Goal: Task Accomplishment & Management: Manage account settings

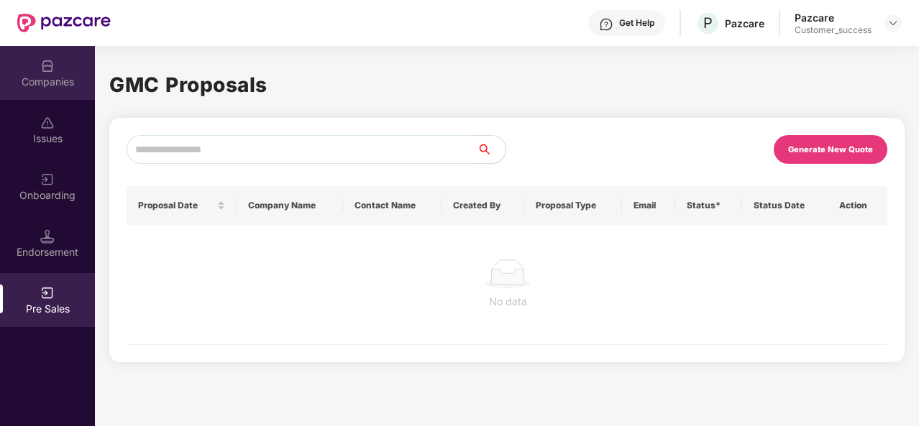
click at [56, 79] on div "Companies" at bounding box center [47, 82] width 95 height 14
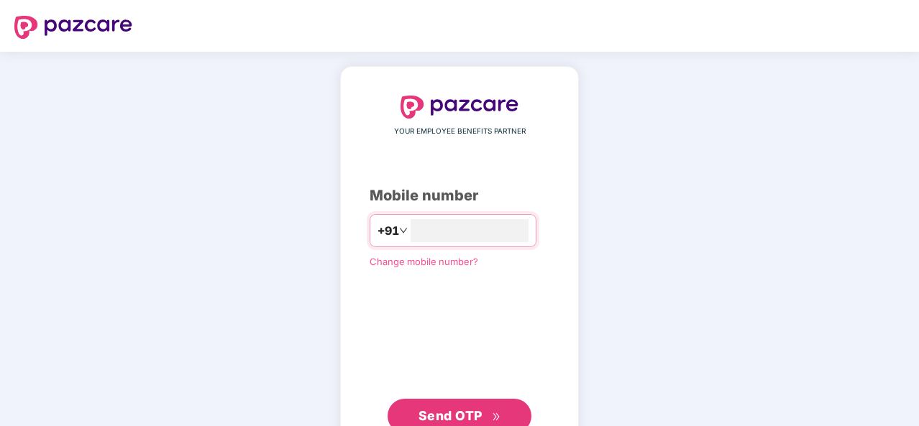
type input "**********"
click at [453, 414] on span "Send OTP" at bounding box center [450, 414] width 64 height 15
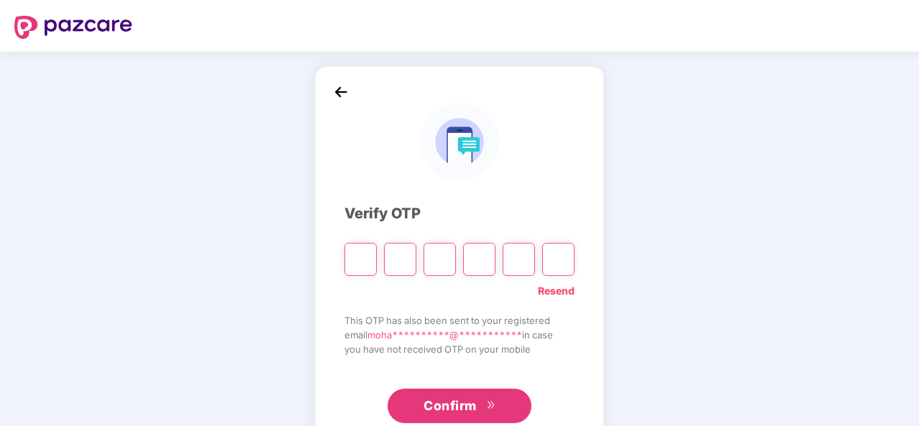
type input "*"
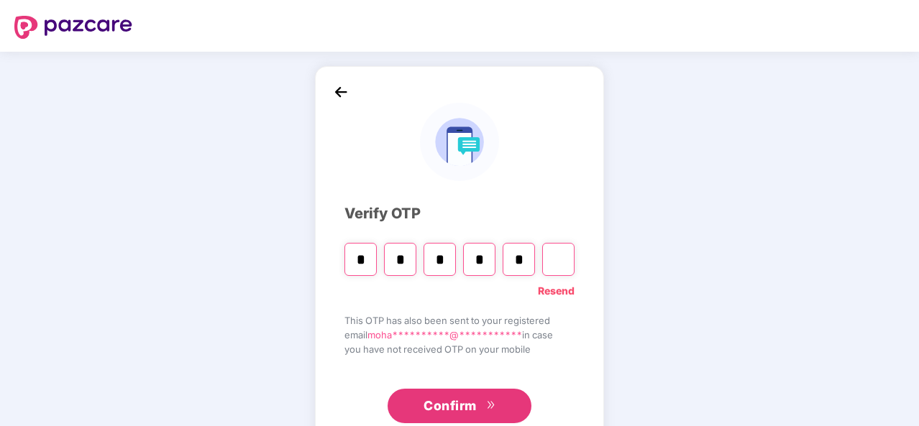
type input "*"
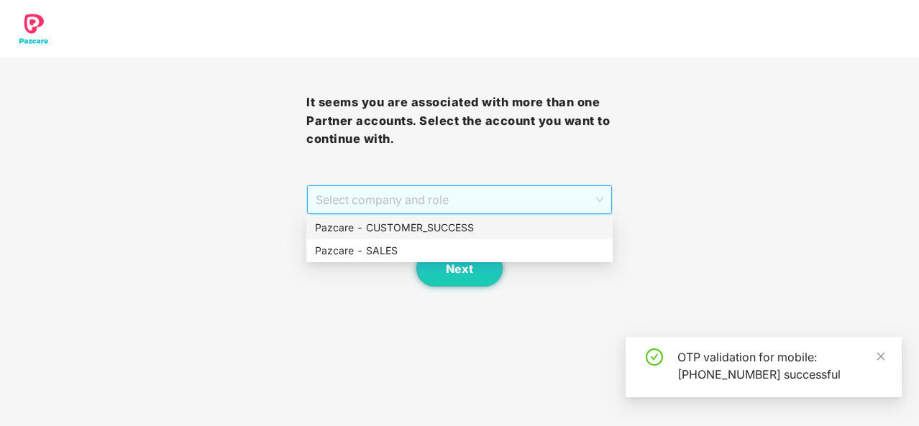
click at [593, 196] on span "Select company and role" at bounding box center [460, 199] width 288 height 27
click at [443, 234] on div "Pazcare - CUSTOMER_SUCCESS" at bounding box center [459, 228] width 289 height 16
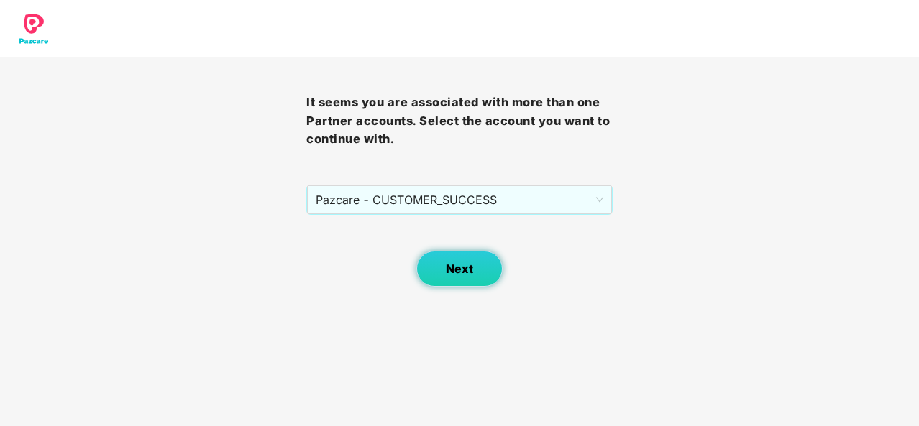
click at [454, 268] on span "Next" at bounding box center [459, 269] width 27 height 14
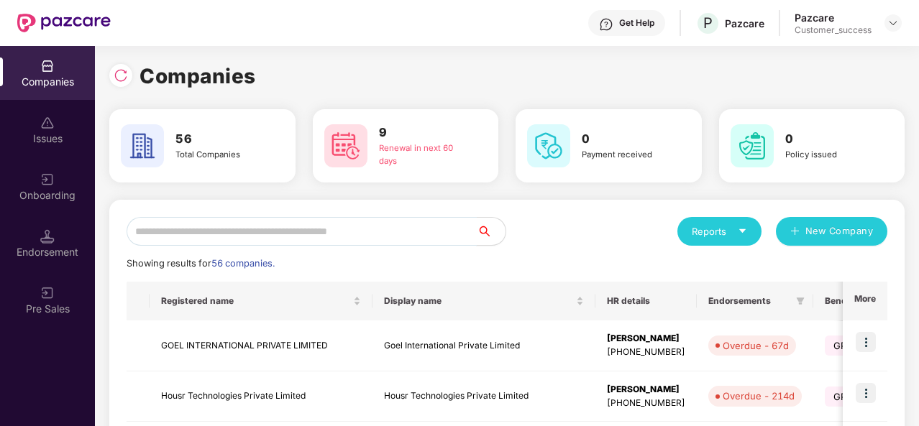
click at [352, 226] on input "text" at bounding box center [302, 231] width 350 height 29
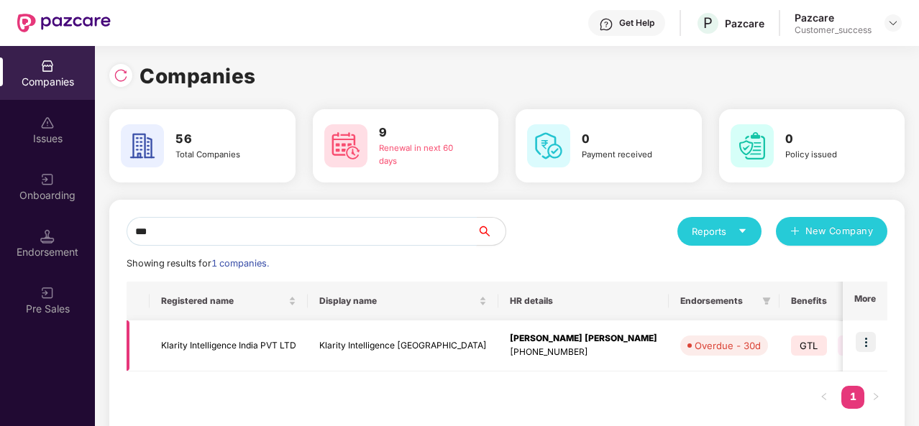
type input "***"
click at [864, 341] on img at bounding box center [865, 342] width 20 height 20
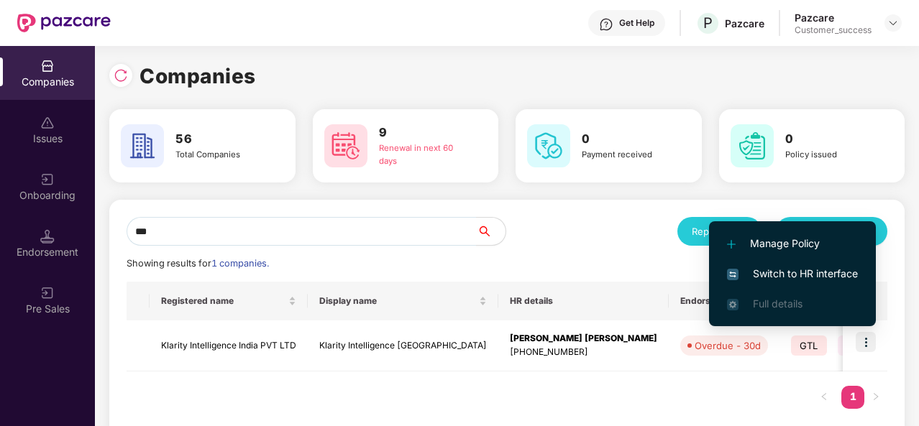
click at [796, 275] on span "Switch to HR interface" at bounding box center [792, 274] width 131 height 16
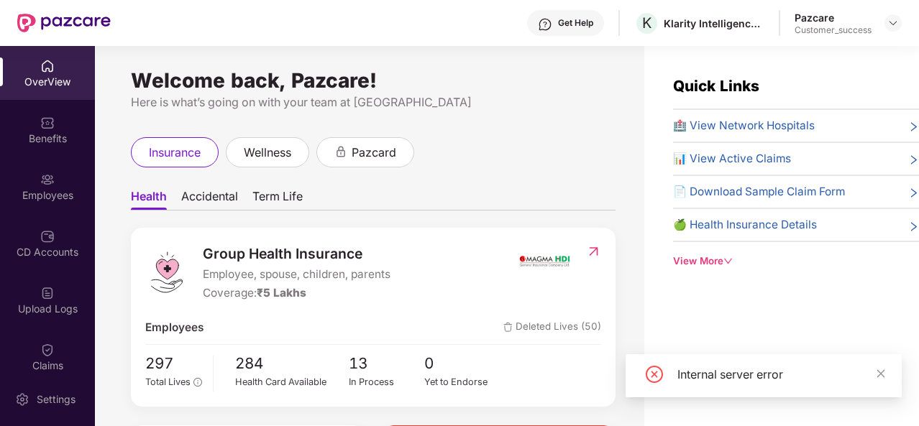
click at [50, 190] on div "Employees" at bounding box center [47, 195] width 95 height 14
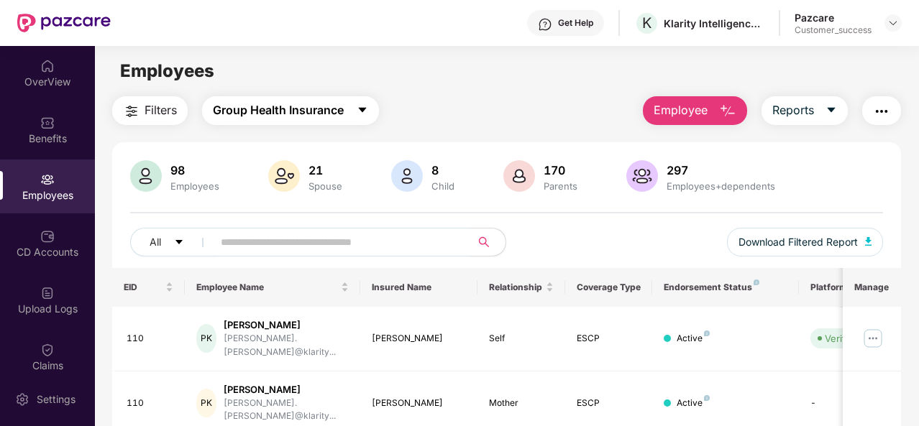
click at [341, 112] on span "Group Health Insurance" at bounding box center [278, 110] width 131 height 18
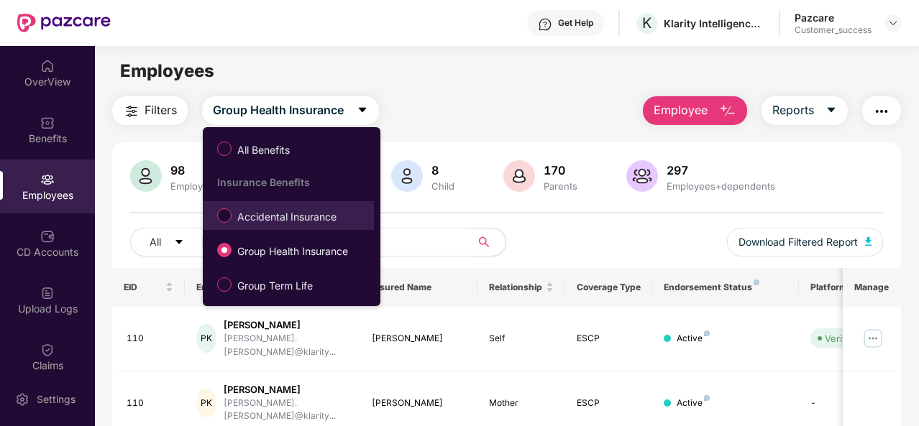
click at [298, 211] on span "Accidental Insurance" at bounding box center [286, 217] width 111 height 16
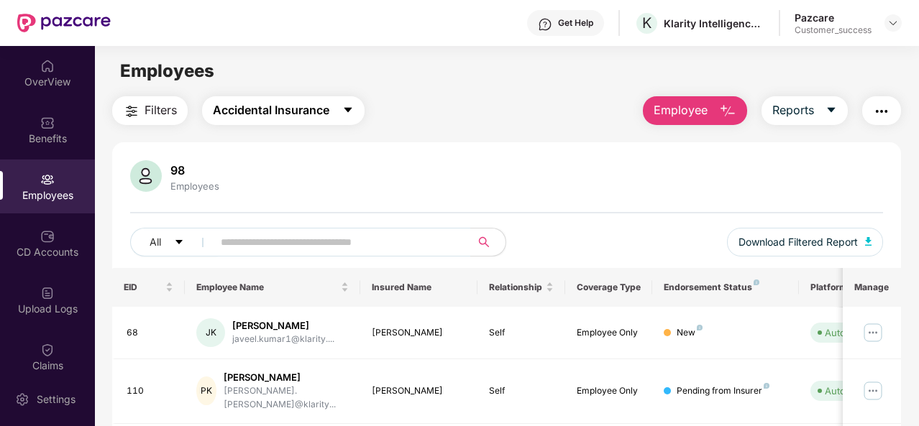
click at [300, 114] on span "Accidental Insurance" at bounding box center [271, 110] width 116 height 18
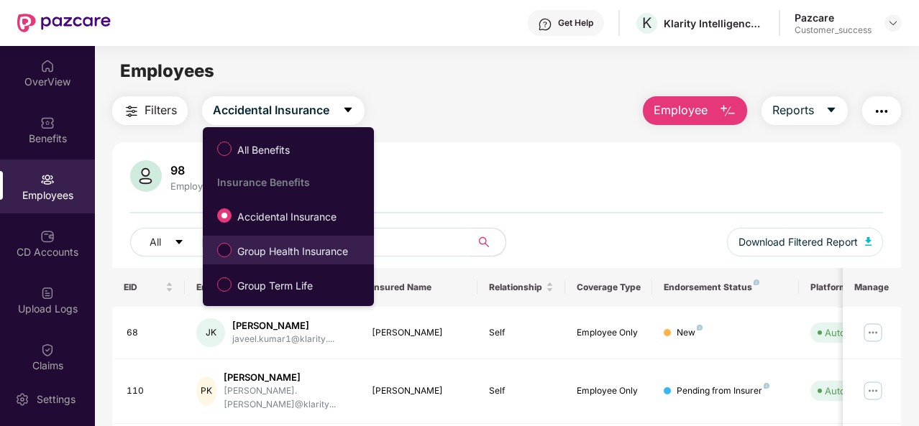
click at [274, 257] on span "Group Health Insurance" at bounding box center [292, 252] width 122 height 16
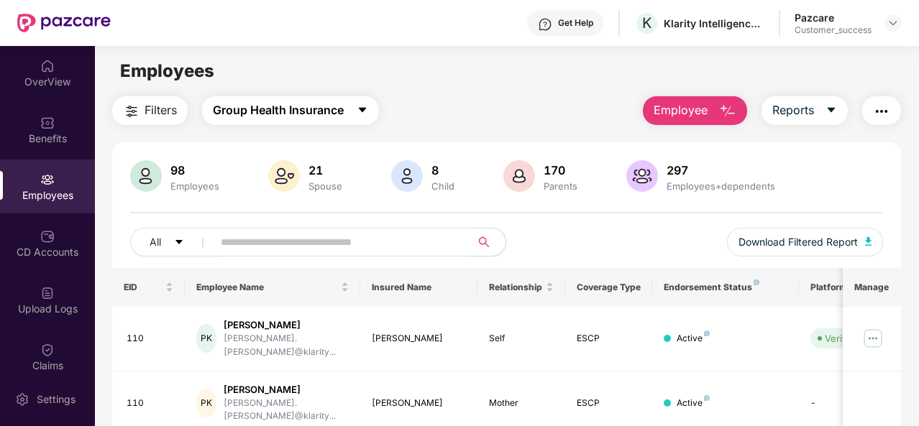
click at [303, 110] on span "Group Health Insurance" at bounding box center [278, 110] width 131 height 18
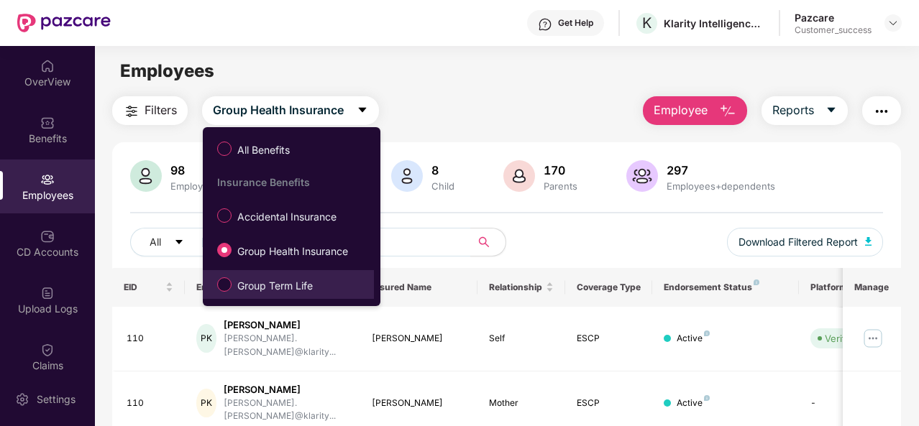
click at [267, 288] on span "Group Term Life" at bounding box center [274, 286] width 87 height 16
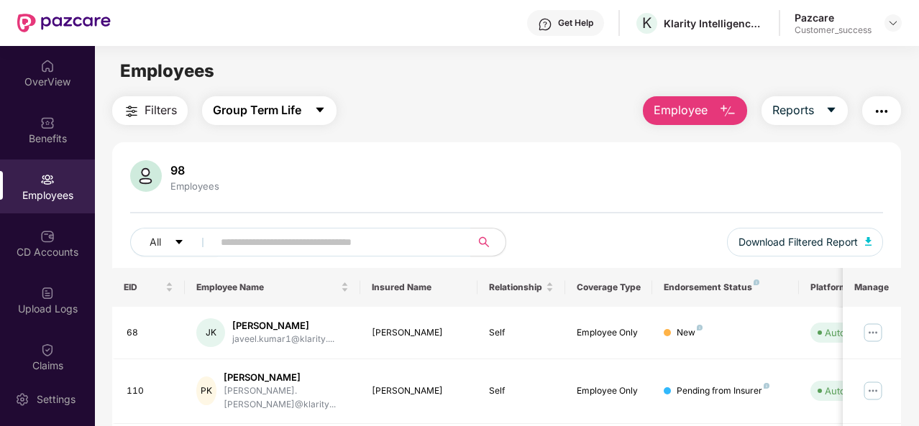
click at [283, 115] on span "Group Term Life" at bounding box center [257, 110] width 88 height 18
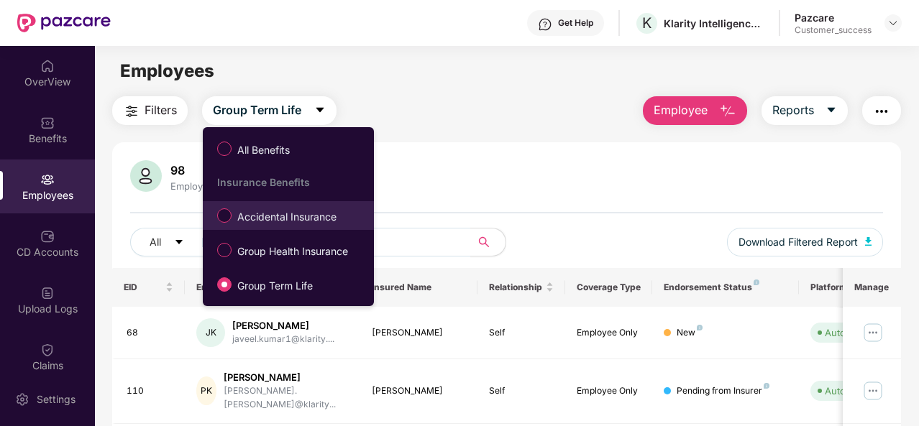
click at [269, 221] on span "Accidental Insurance" at bounding box center [286, 217] width 111 height 16
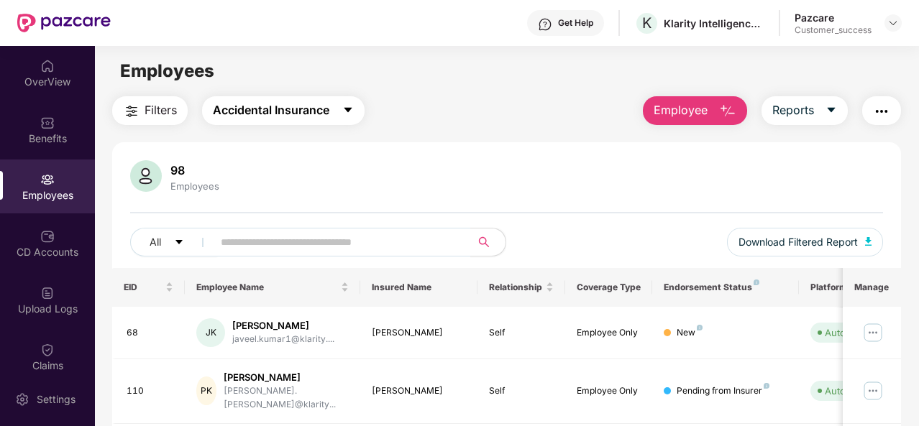
click at [301, 111] on span "Accidental Insurance" at bounding box center [271, 110] width 116 height 18
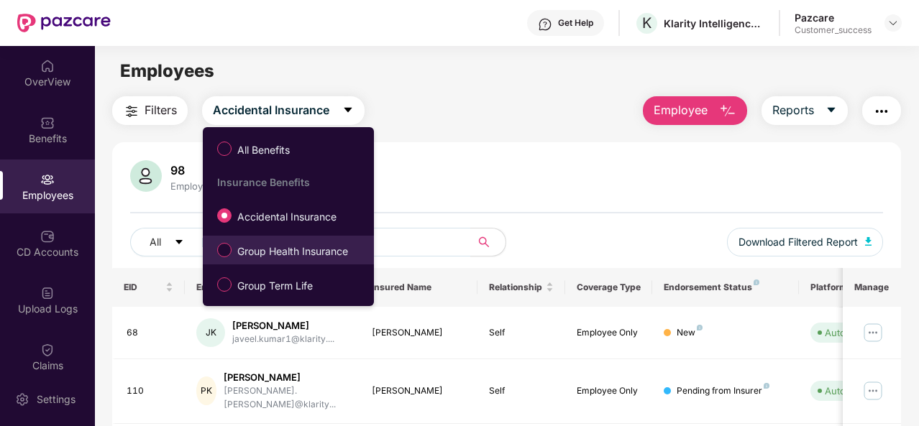
click at [267, 246] on span "Group Health Insurance" at bounding box center [292, 252] width 122 height 16
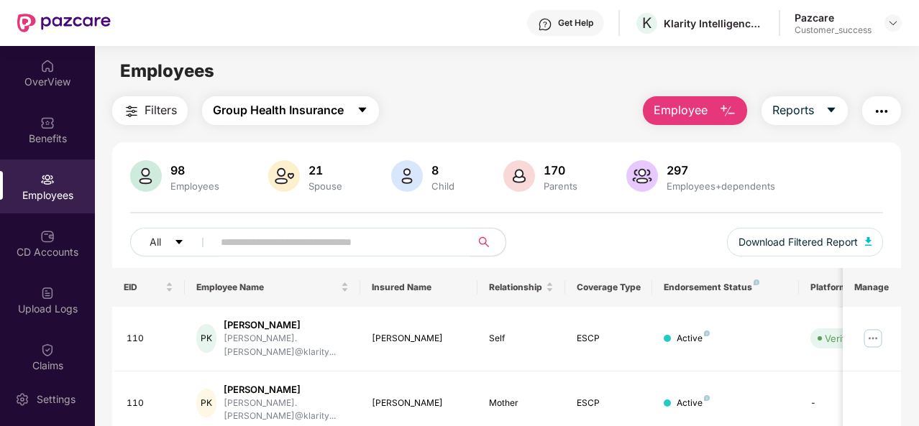
click at [290, 110] on span "Group Health Insurance" at bounding box center [278, 110] width 131 height 18
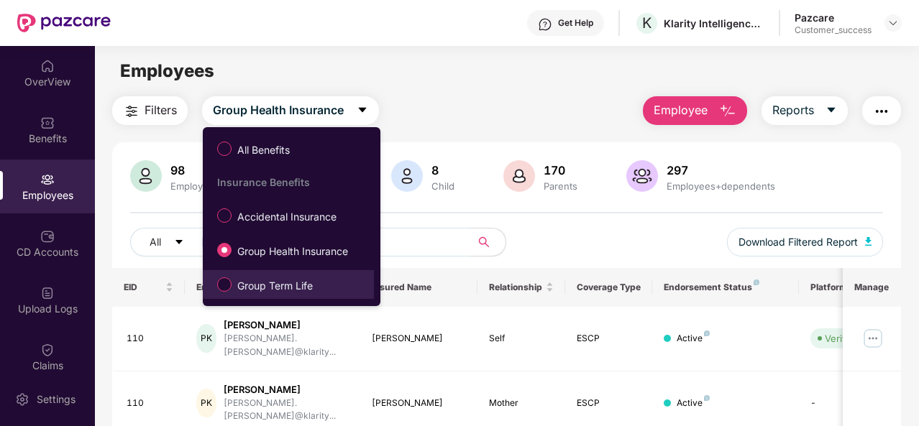
click at [269, 286] on span "Group Term Life" at bounding box center [274, 286] width 87 height 16
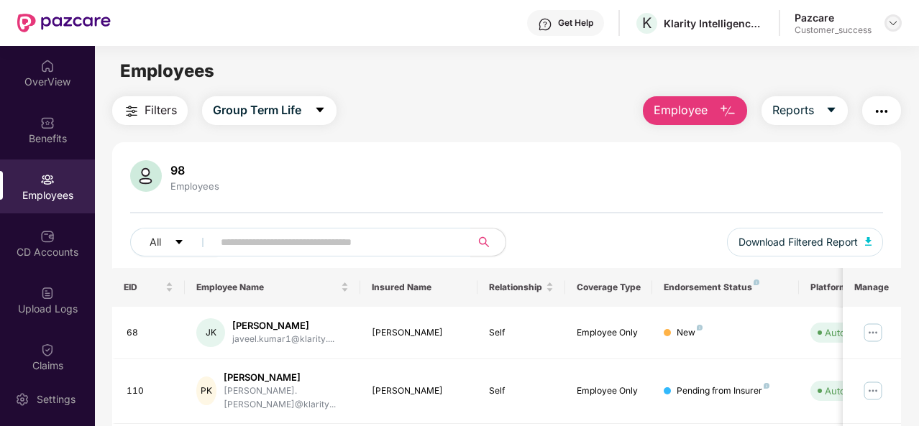
click at [891, 24] on img at bounding box center [893, 23] width 12 height 12
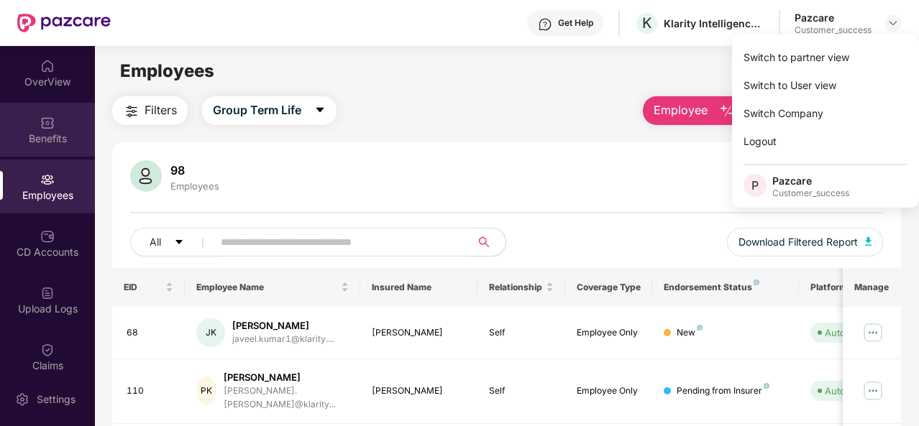
click at [56, 132] on div "Benefits" at bounding box center [47, 139] width 95 height 14
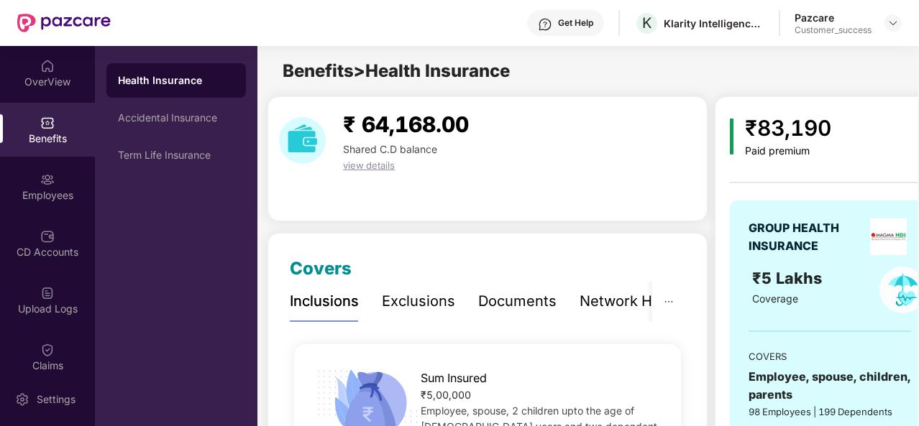
click at [771, 296] on span "Coverage" at bounding box center [775, 299] width 46 height 12
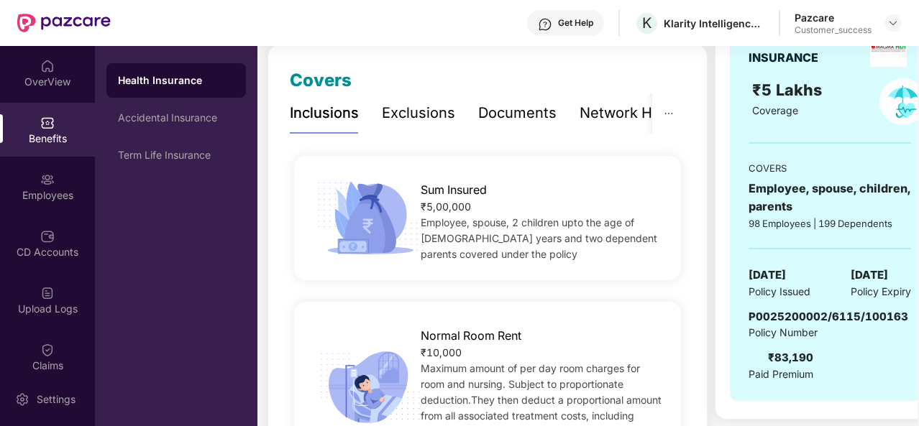
scroll to position [201, 0]
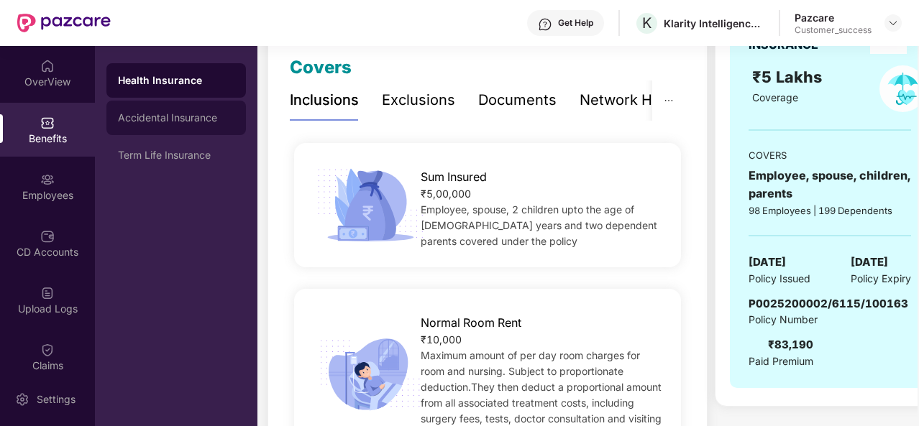
click at [190, 116] on div "Accidental Insurance" at bounding box center [176, 118] width 116 height 12
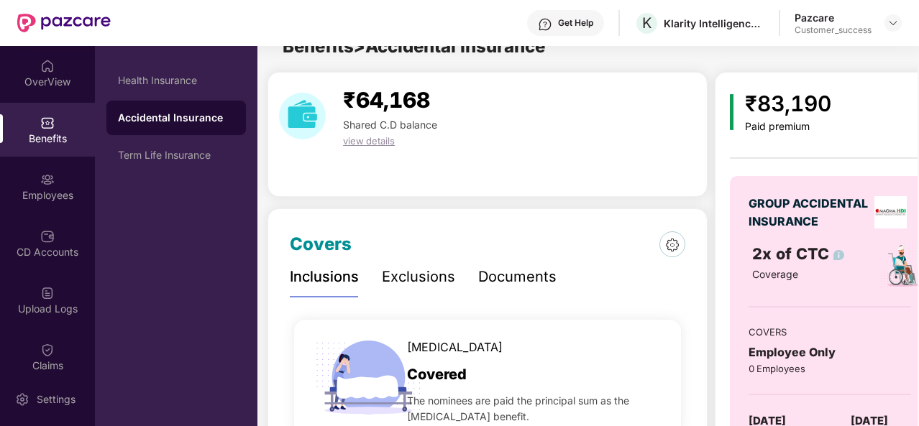
scroll to position [201, 0]
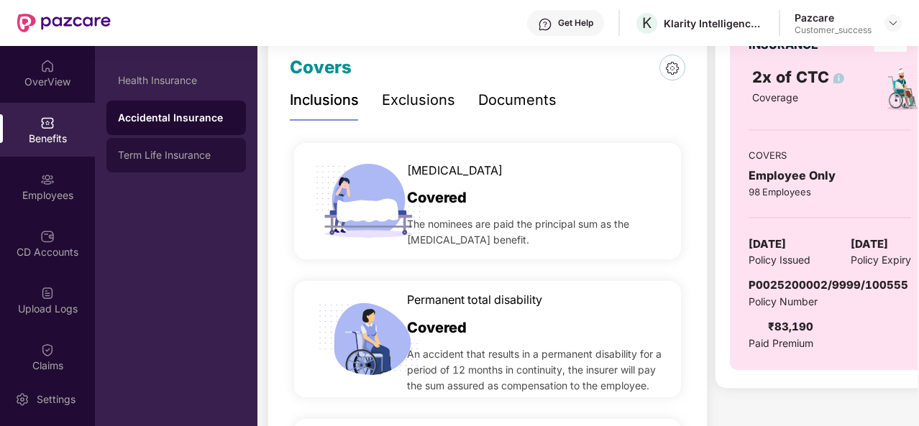
click at [162, 163] on div "Term Life Insurance" at bounding box center [175, 155] width 139 height 35
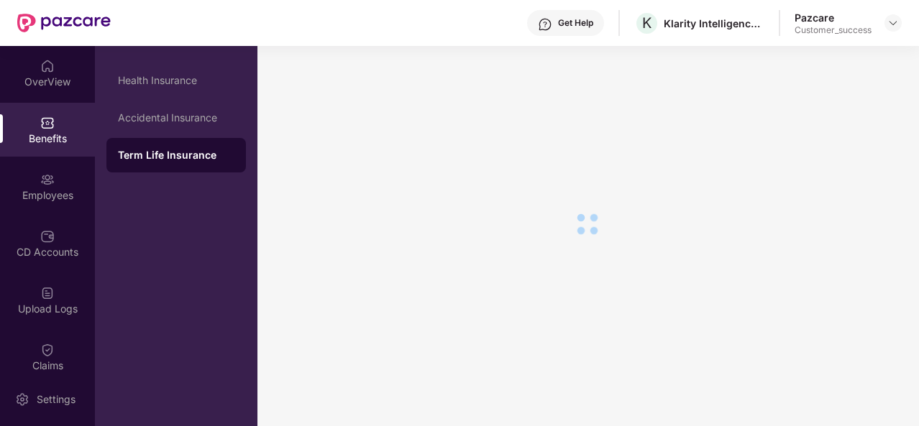
scroll to position [132, 0]
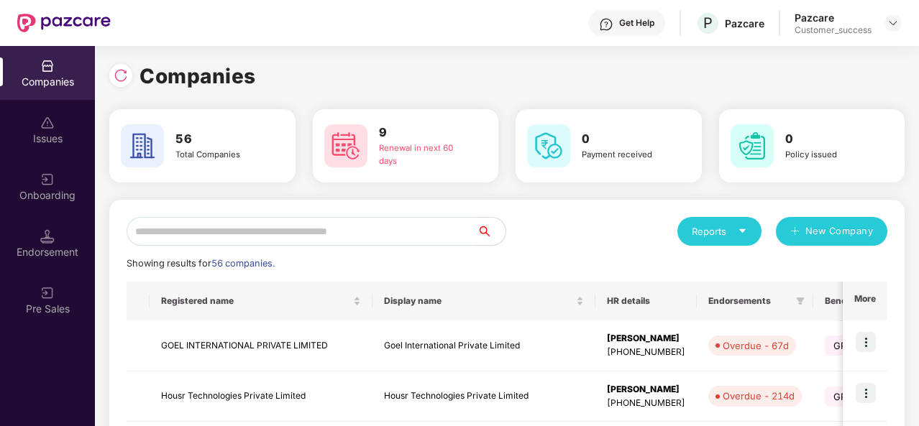
click at [162, 238] on input "text" at bounding box center [302, 231] width 350 height 29
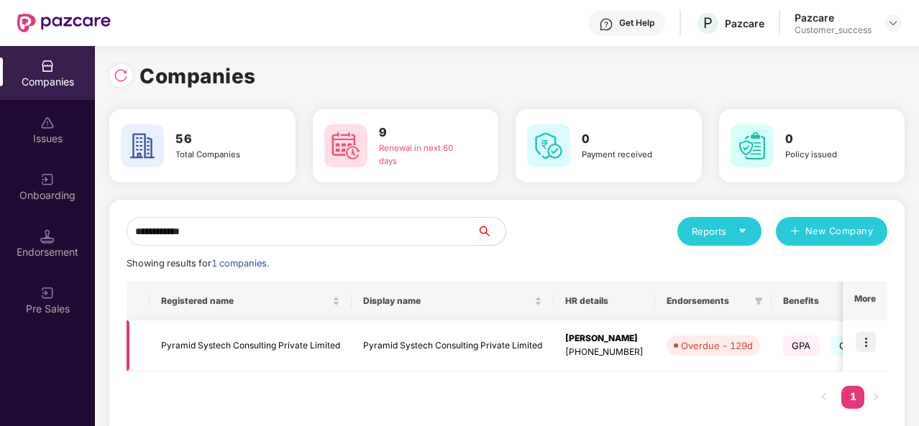
type input "**********"
click at [238, 342] on td "Pyramid Systech Consulting Private Limited" at bounding box center [251, 346] width 202 height 51
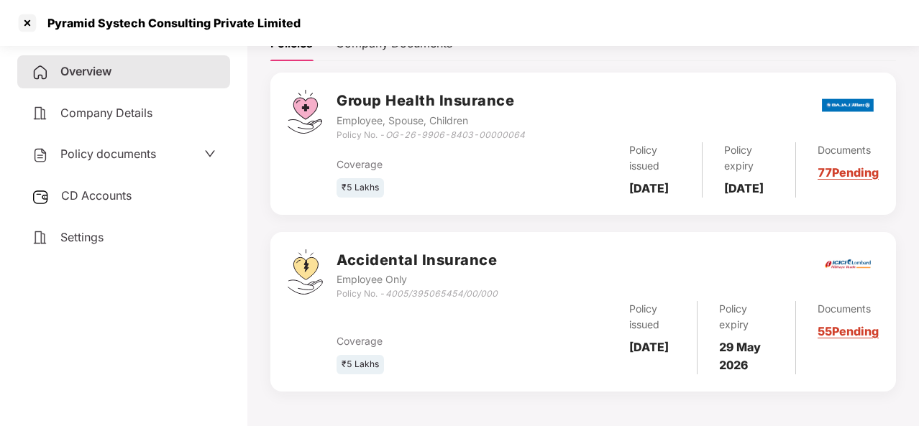
scroll to position [244, 0]
click at [838, 333] on link "55 Pending" at bounding box center [847, 331] width 61 height 14
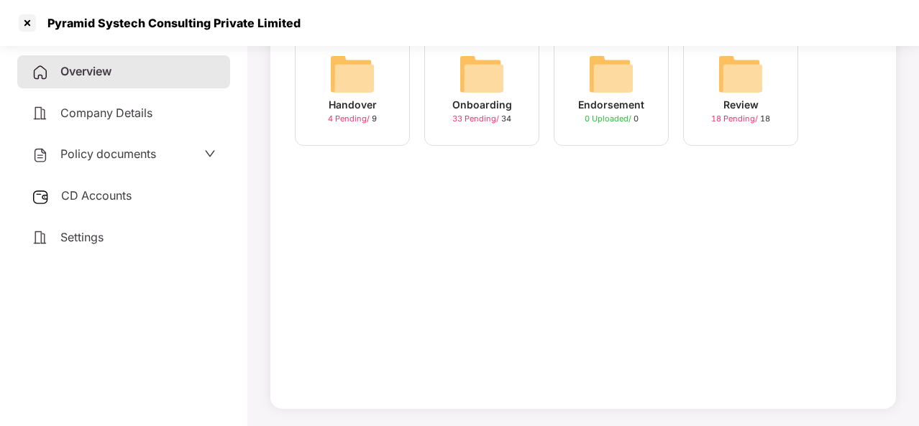
click at [487, 119] on span "33 Pending /" at bounding box center [476, 119] width 49 height 10
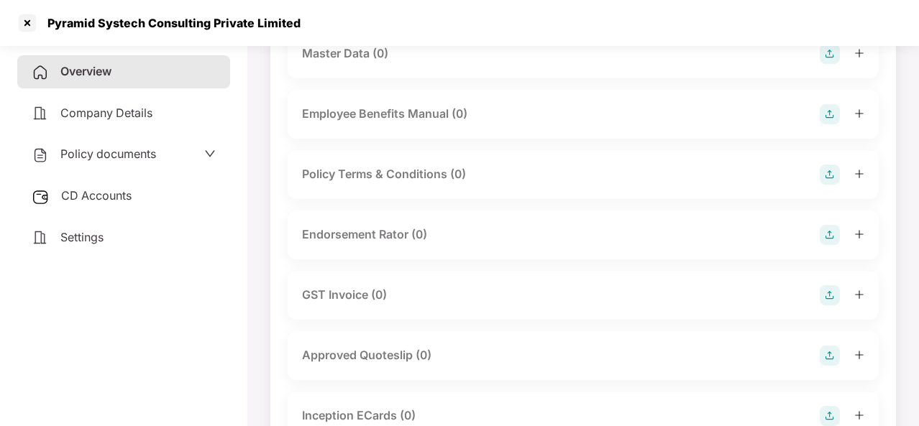
scroll to position [314, 0]
drag, startPoint x: 910, startPoint y: 129, endPoint x: 919, endPoint y: 114, distance: 17.1
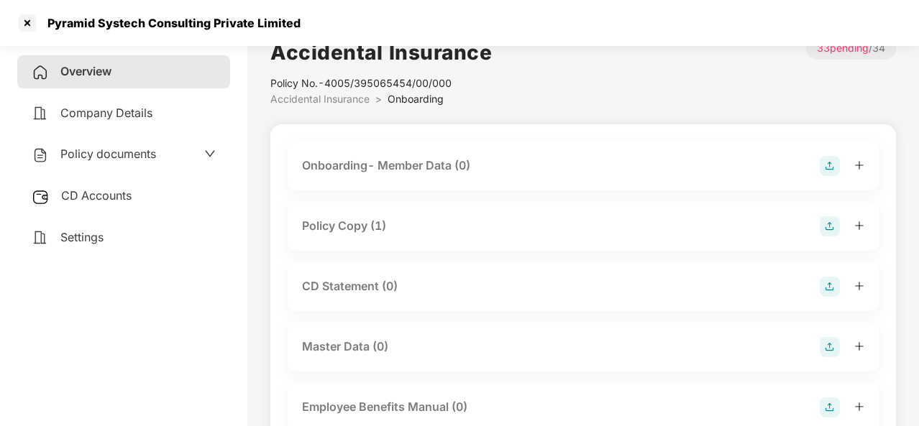
scroll to position [0, 0]
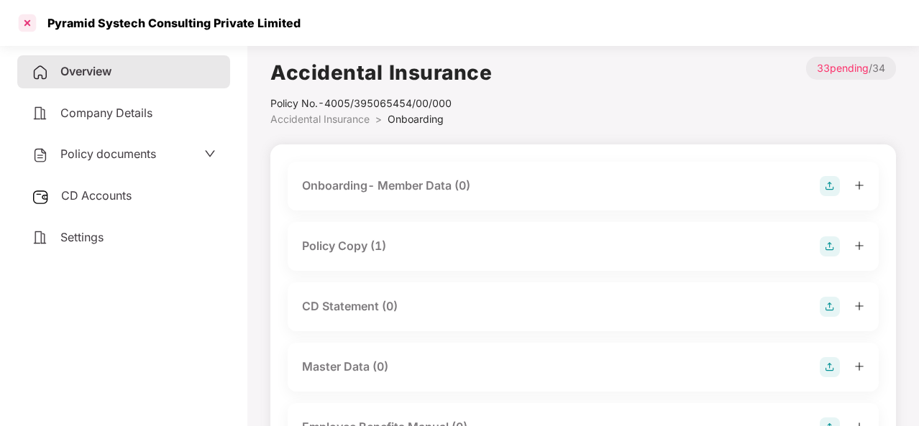
click at [27, 21] on div at bounding box center [27, 23] width 23 height 23
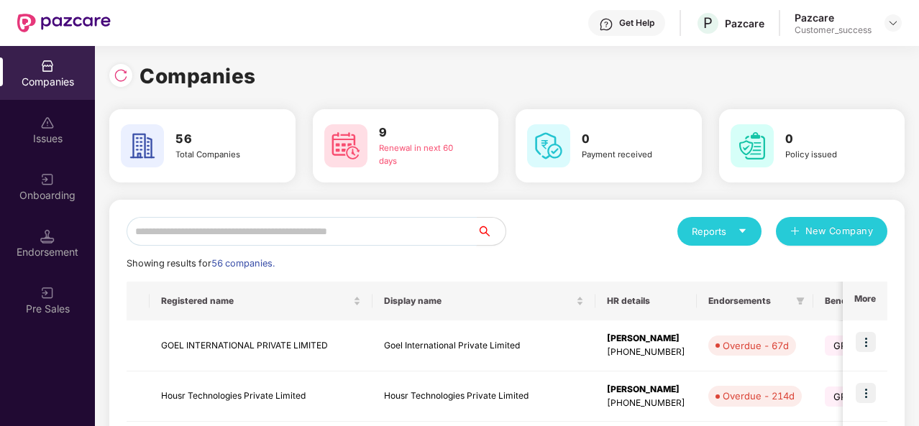
click at [222, 225] on input "text" at bounding box center [302, 231] width 350 height 29
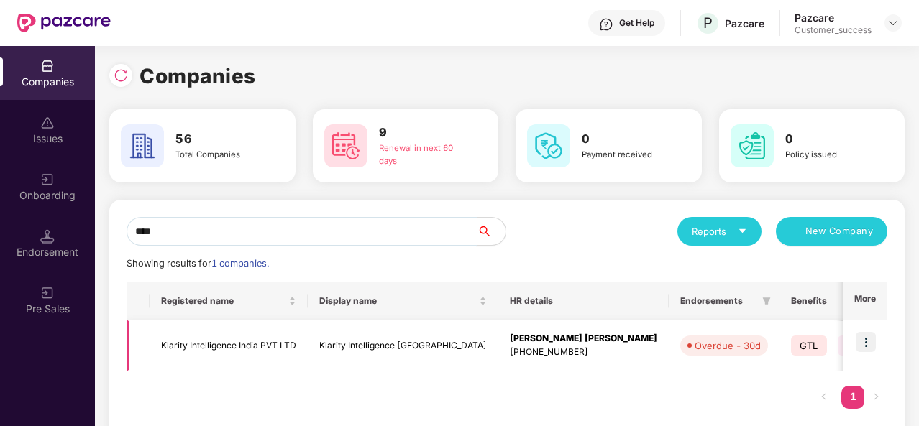
type input "****"
click at [868, 344] on img at bounding box center [865, 342] width 20 height 20
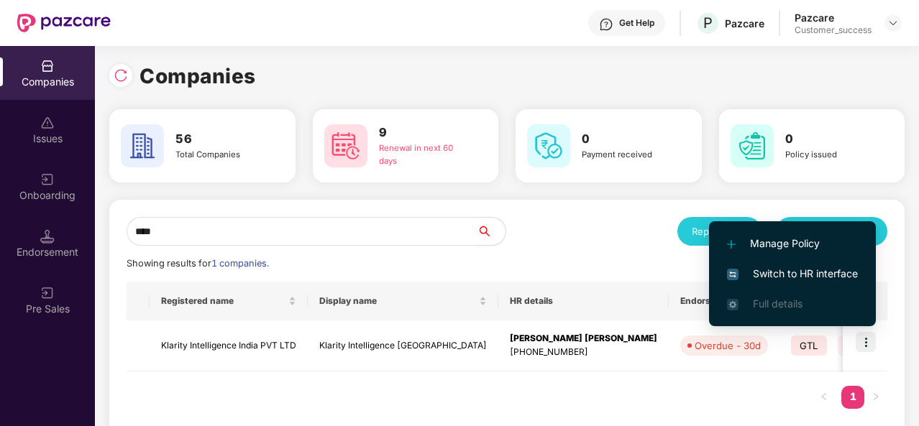
click at [806, 274] on span "Switch to HR interface" at bounding box center [792, 274] width 131 height 16
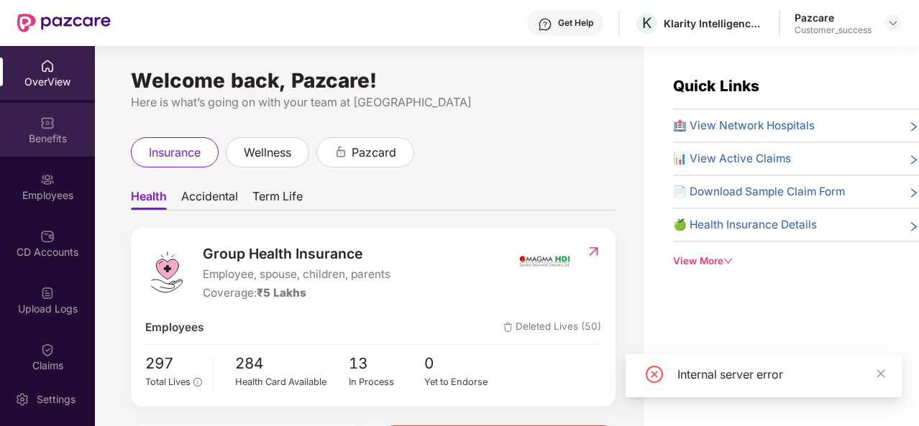
click at [37, 139] on div "Benefits" at bounding box center [47, 139] width 95 height 14
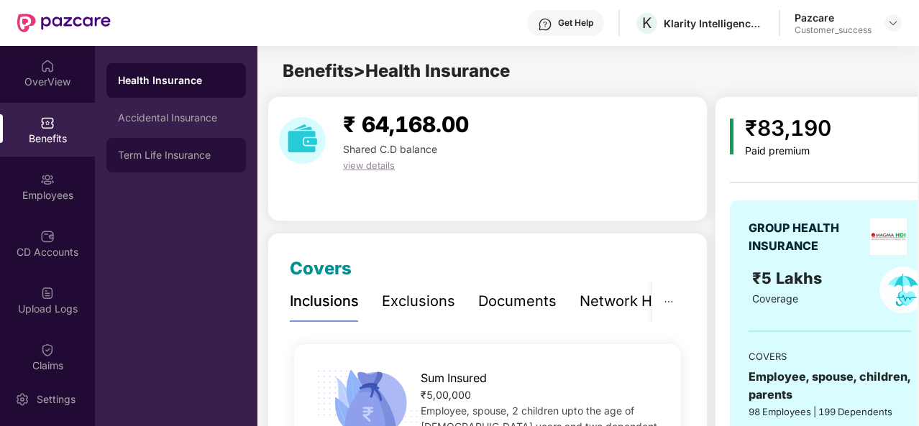
click at [184, 167] on div "Term Life Insurance" at bounding box center [175, 155] width 139 height 35
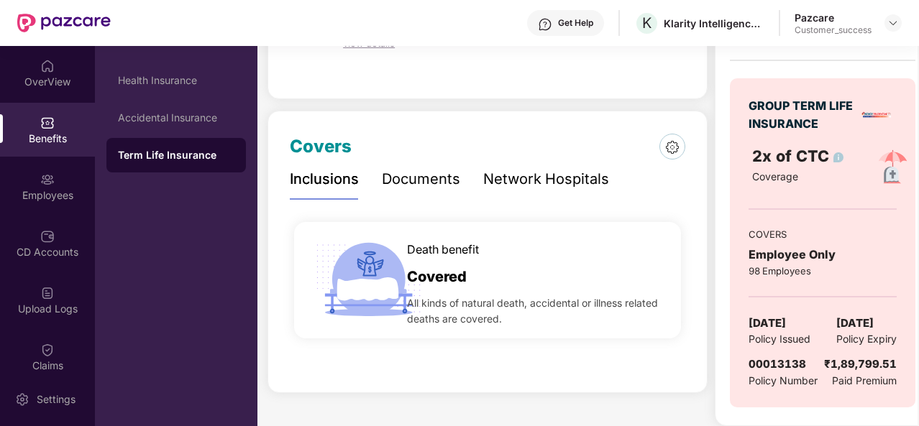
scroll to position [132, 0]
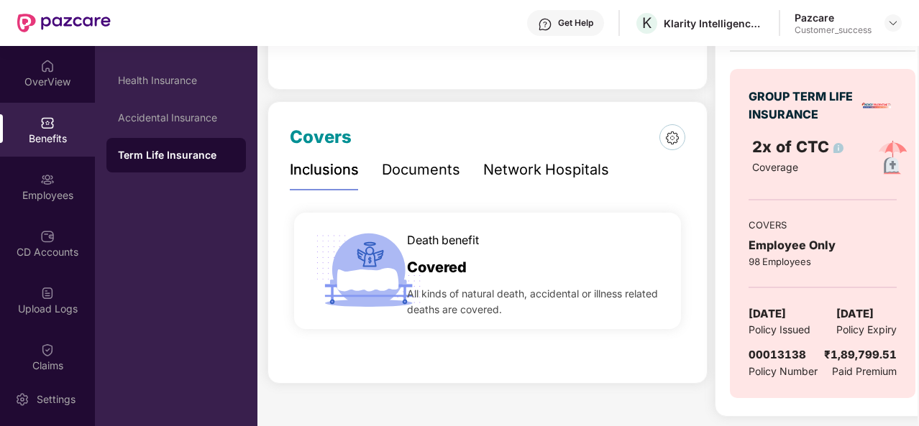
click at [815, 350] on div "00013138" at bounding box center [782, 354] width 69 height 17
click at [420, 173] on div "Documents" at bounding box center [421, 170] width 78 height 22
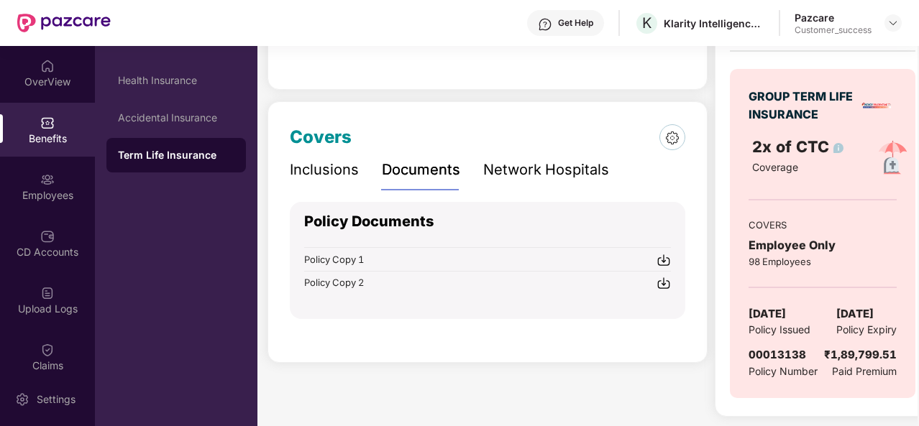
click at [661, 261] on img at bounding box center [663, 260] width 14 height 14
click at [663, 277] on img at bounding box center [663, 283] width 14 height 14
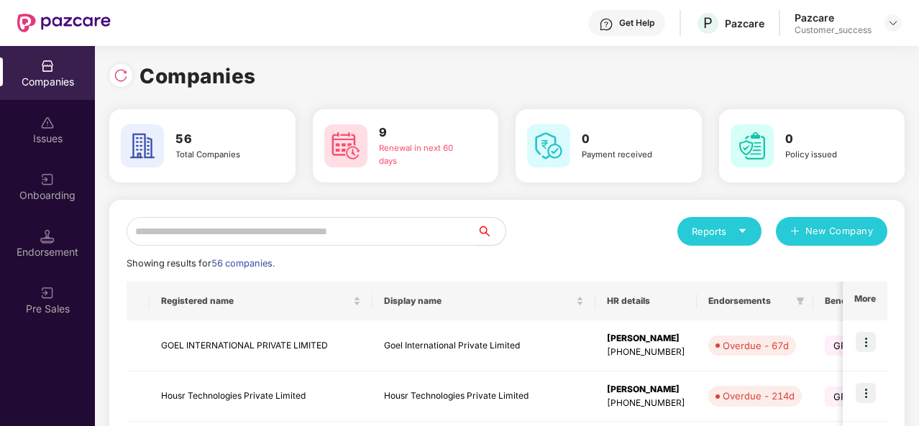
click at [195, 234] on input "text" at bounding box center [302, 231] width 350 height 29
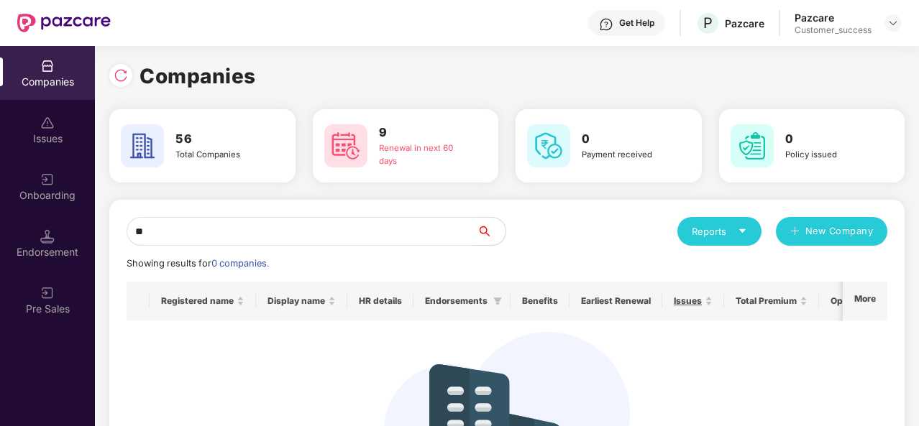
type input "*"
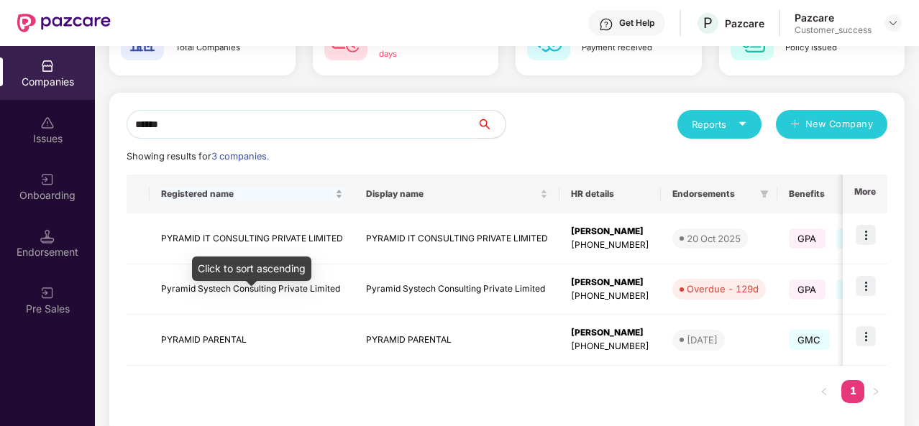
scroll to position [114, 0]
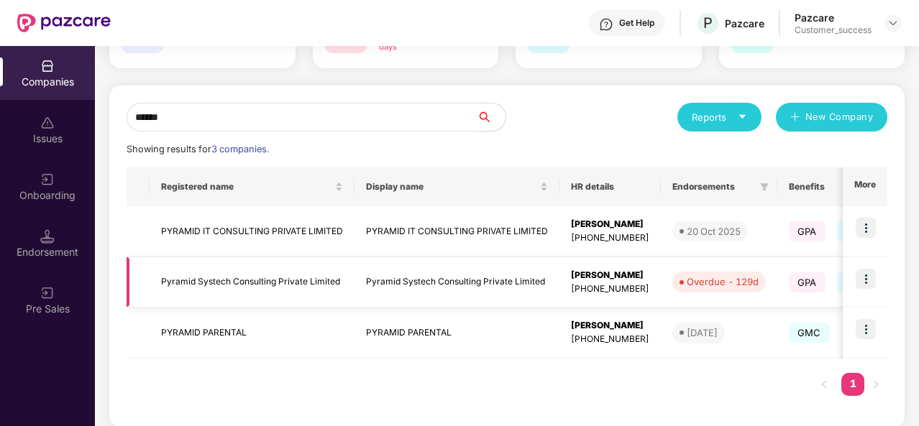
type input "******"
click at [224, 285] on td "Pyramid Systech Consulting Private Limited" at bounding box center [252, 282] width 205 height 51
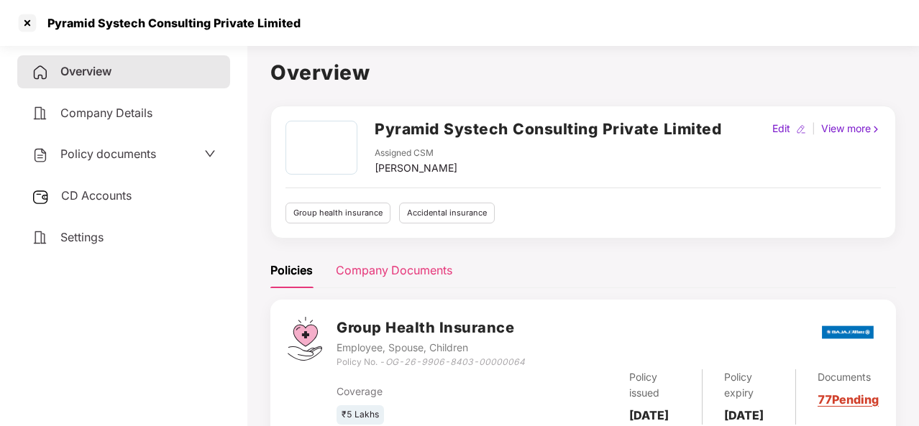
scroll to position [244, 0]
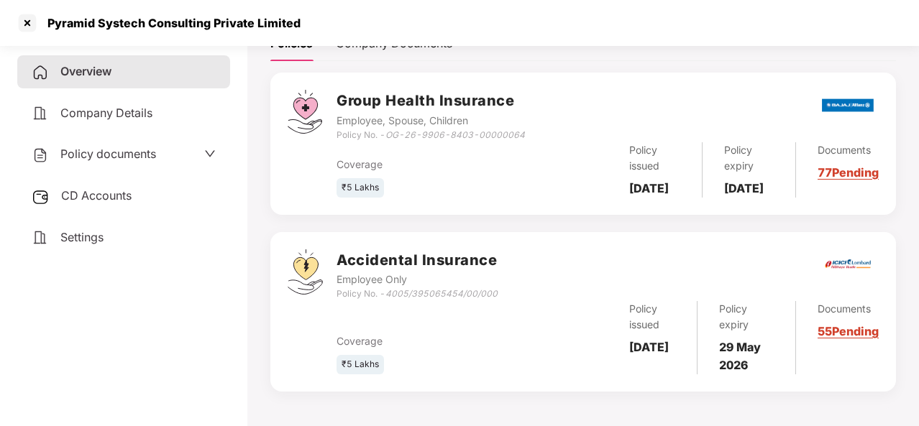
click at [850, 336] on div "Documents 55 Pending" at bounding box center [837, 337] width 83 height 73
click at [831, 165] on link "77 Pending" at bounding box center [847, 172] width 61 height 14
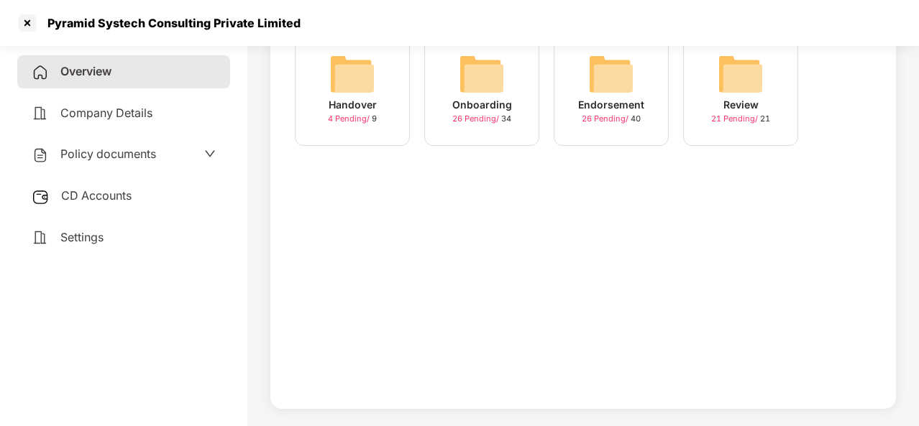
click at [456, 97] on div "Onboarding" at bounding box center [482, 105] width 60 height 16
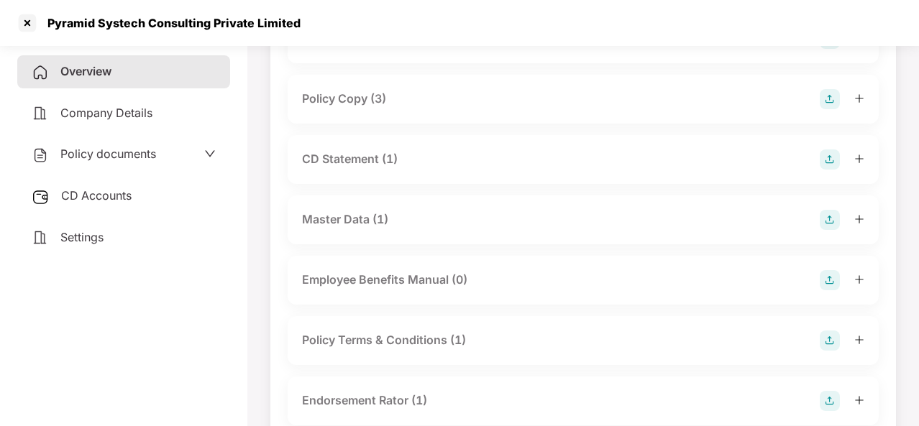
scroll to position [0, 0]
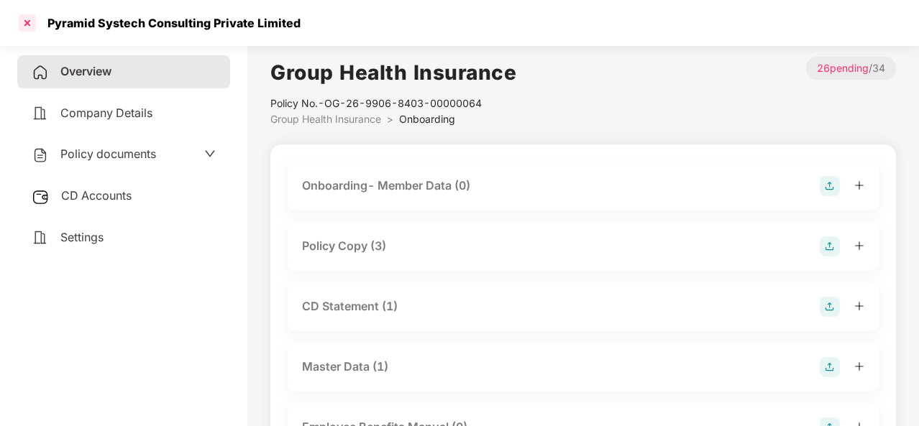
click at [25, 24] on div at bounding box center [27, 23] width 23 height 23
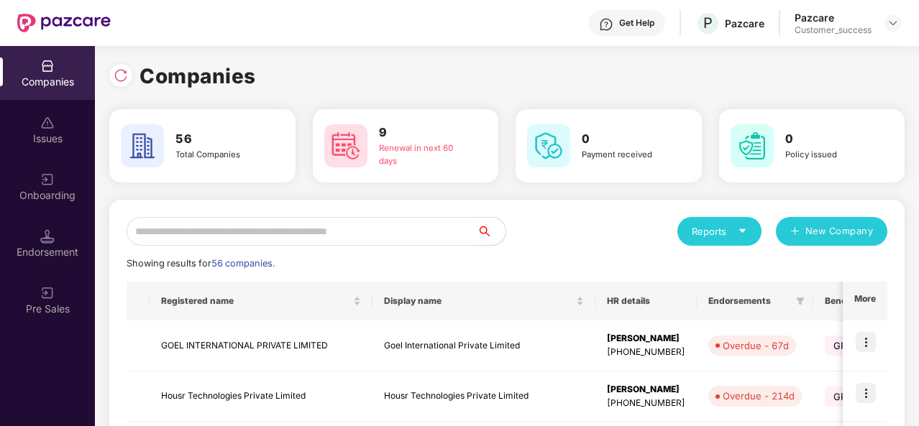
click at [213, 226] on input "text" at bounding box center [302, 231] width 350 height 29
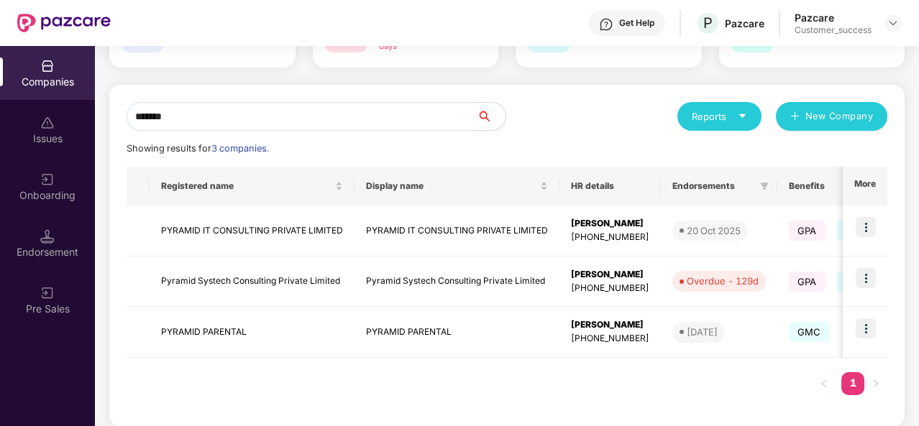
scroll to position [116, 0]
type input "*******"
click at [242, 270] on td "Pyramid Systech Consulting Private Limited" at bounding box center [252, 281] width 205 height 51
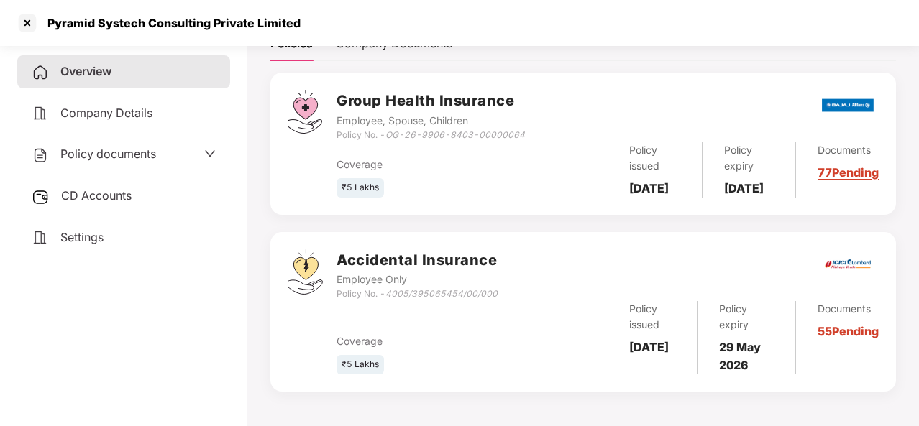
scroll to position [244, 0]
click at [841, 339] on link "55 Pending" at bounding box center [847, 331] width 61 height 14
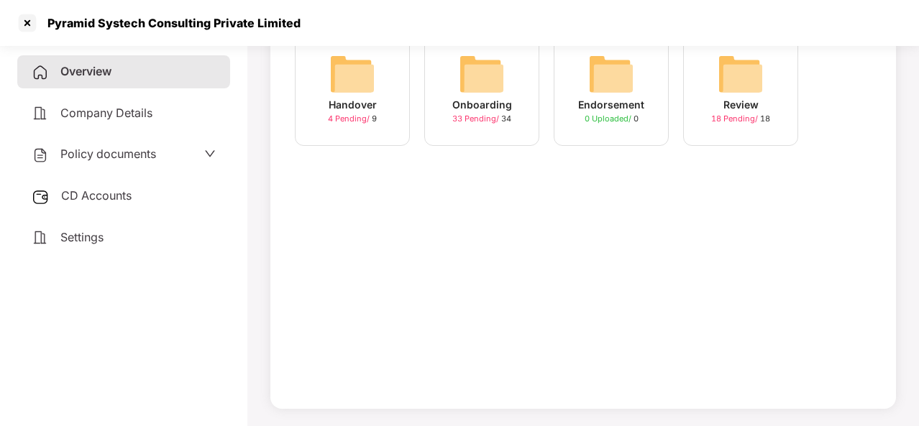
click at [472, 101] on div "Onboarding" at bounding box center [482, 105] width 60 height 16
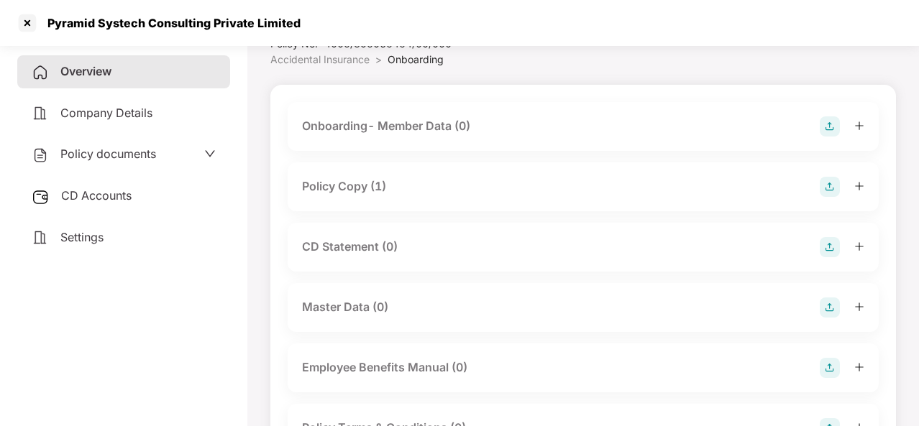
scroll to position [0, 0]
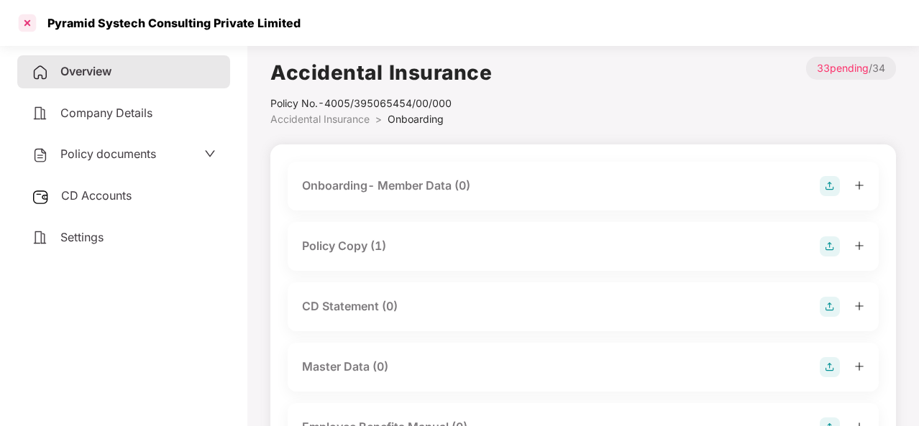
click at [25, 26] on div at bounding box center [27, 23] width 23 height 23
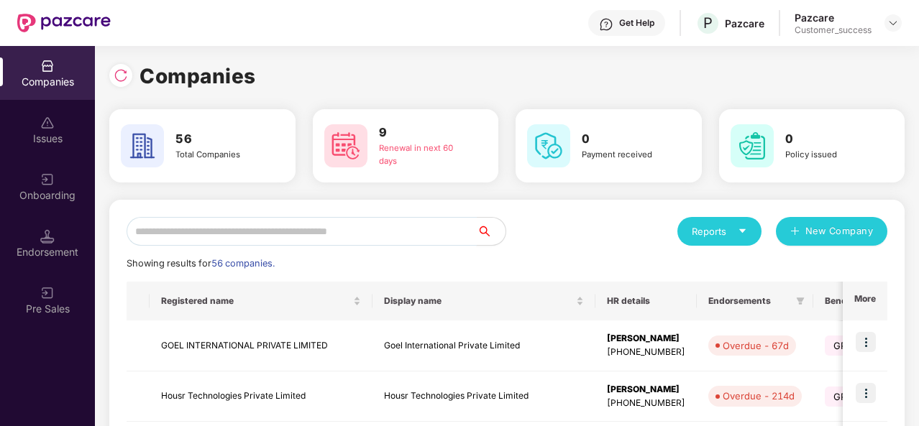
click at [165, 234] on input "text" at bounding box center [302, 231] width 350 height 29
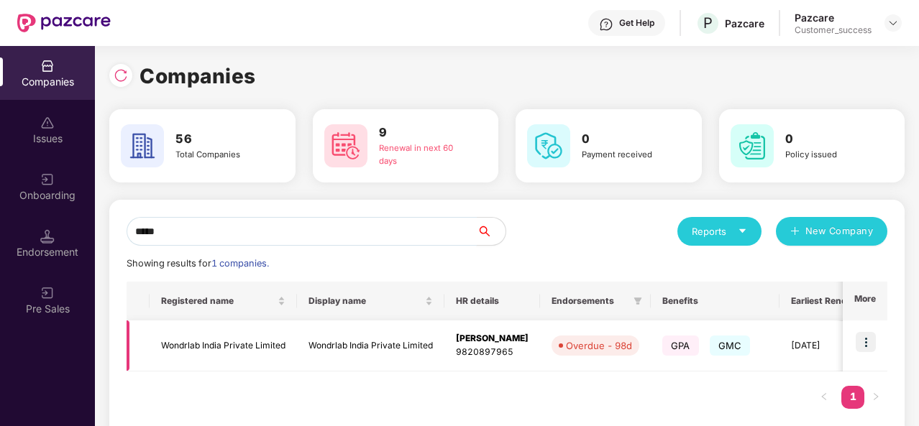
type input "*****"
click at [209, 344] on td "Wondrlab India Private Limited" at bounding box center [223, 346] width 147 height 51
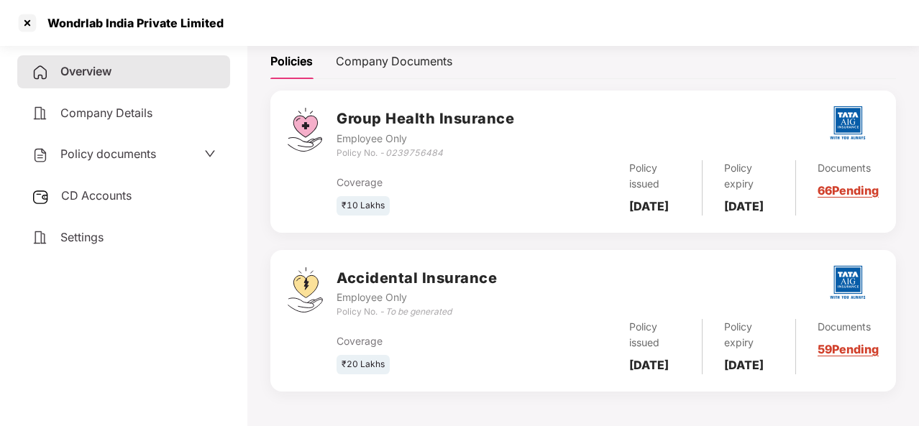
scroll to position [234, 0]
click at [837, 173] on div "Documents 66 Pending" at bounding box center [837, 187] width 83 height 55
click at [832, 183] on link "66 Pending" at bounding box center [847, 190] width 61 height 14
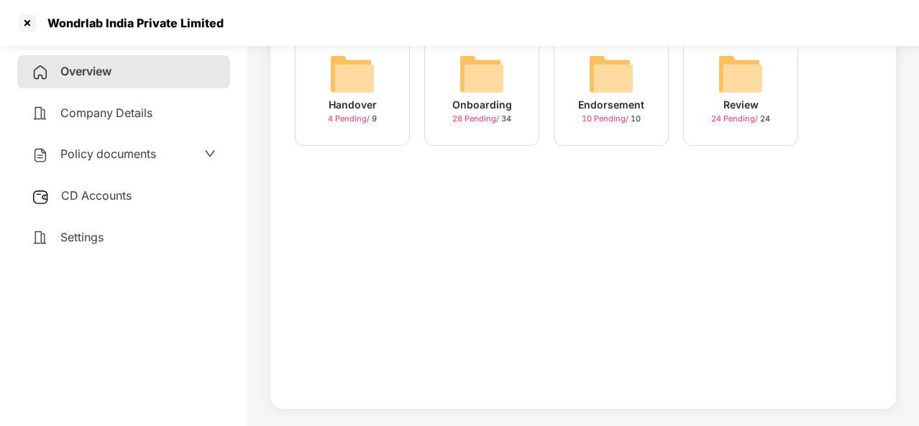
scroll to position [0, 0]
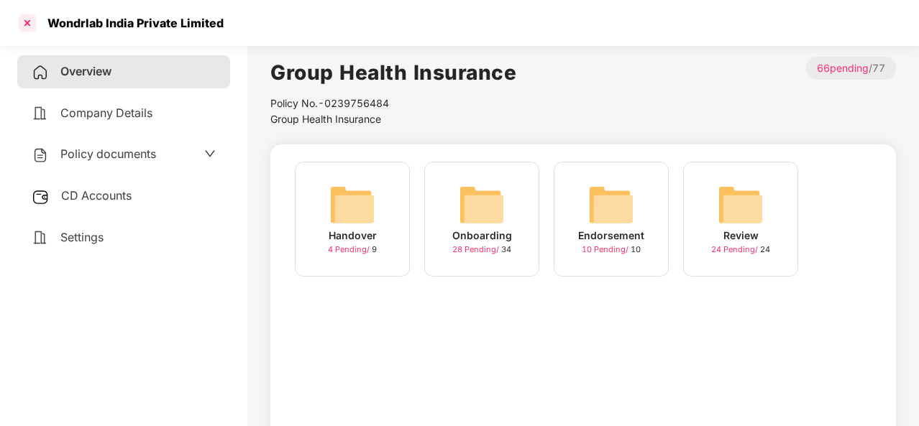
click at [32, 27] on div at bounding box center [27, 23] width 23 height 23
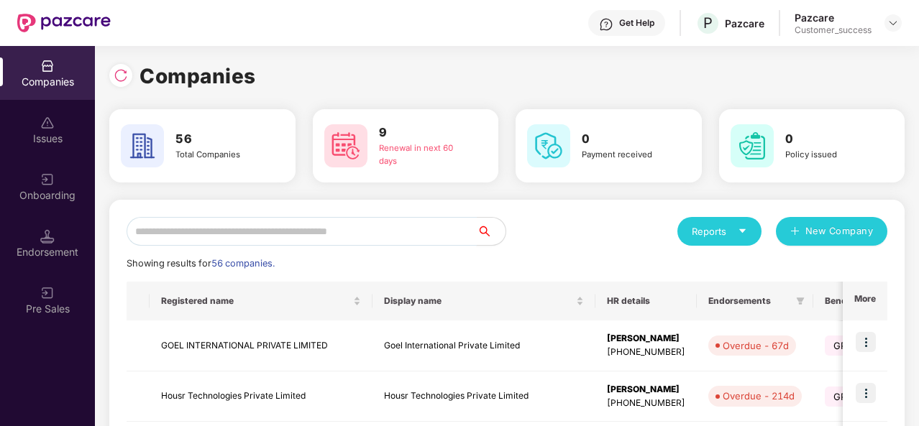
click at [188, 229] on input "text" at bounding box center [302, 231] width 350 height 29
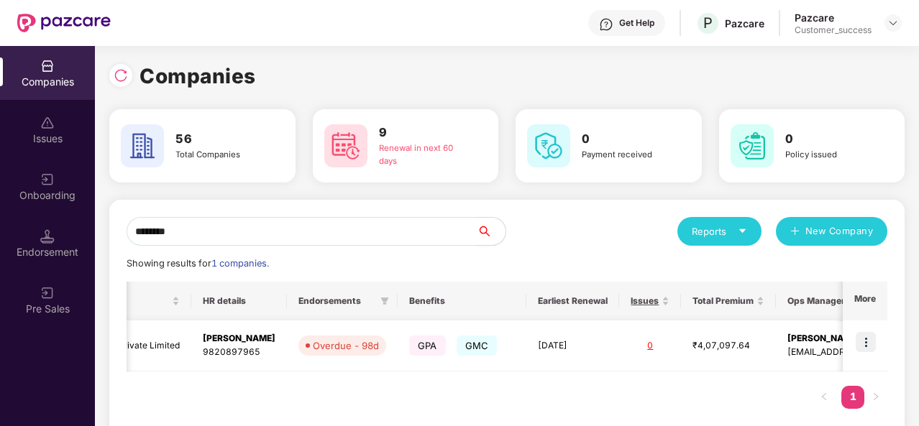
scroll to position [0, 345]
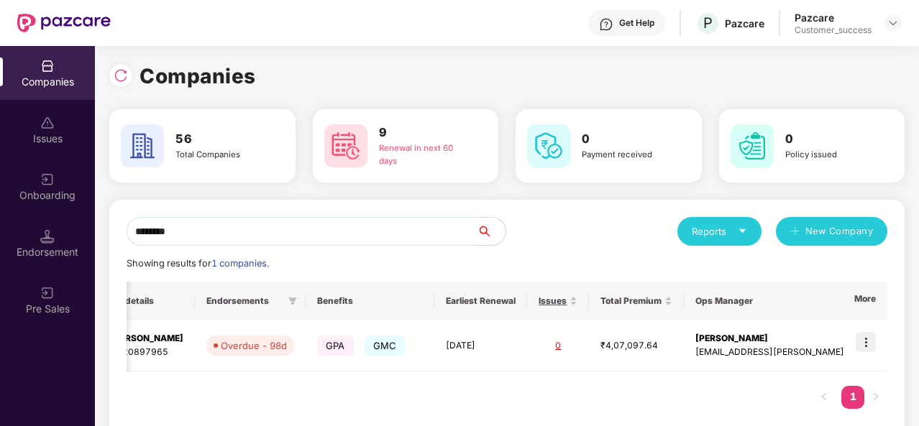
type input "********"
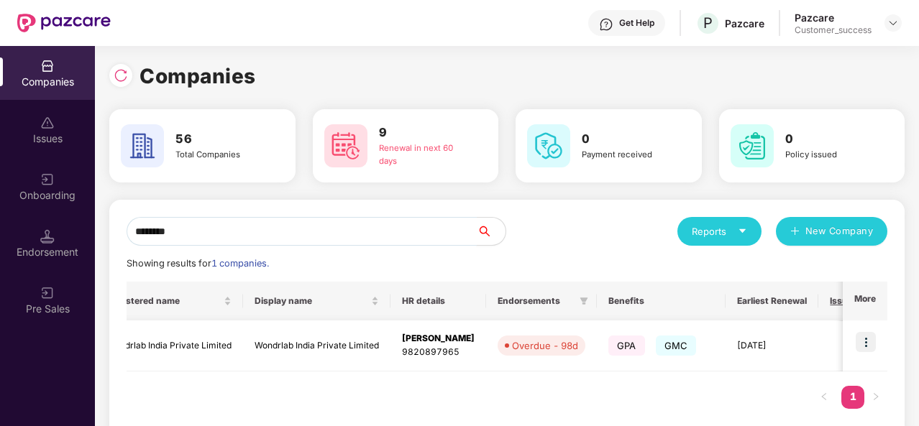
scroll to position [0, 0]
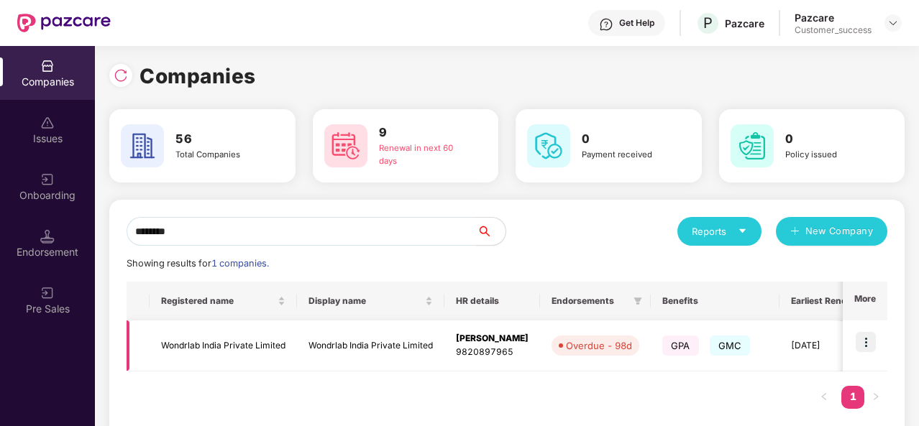
click at [217, 353] on td "Wondrlab India Private Limited" at bounding box center [223, 346] width 147 height 51
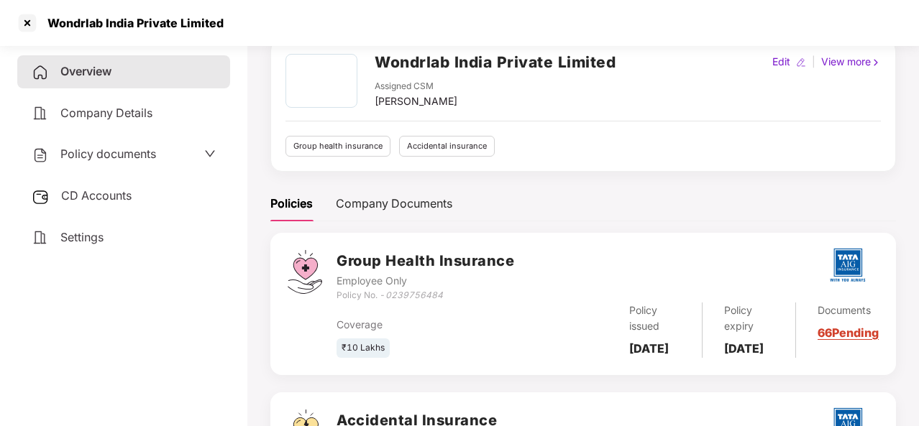
scroll to position [123, 0]
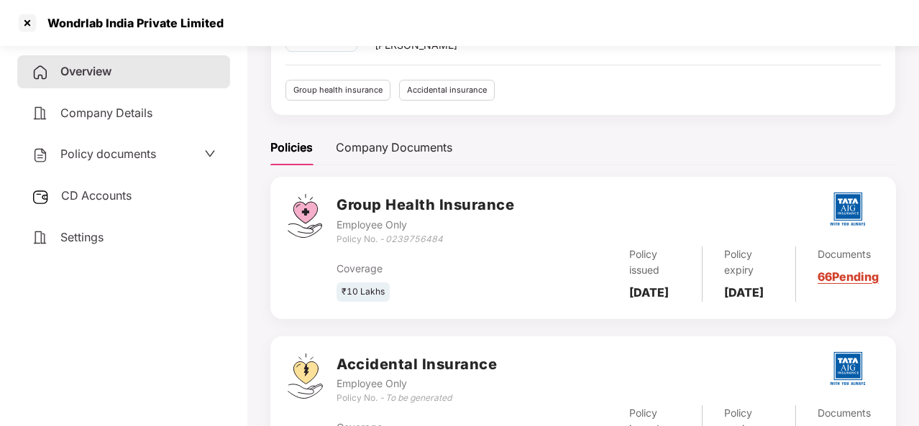
click at [839, 284] on link "66 Pending" at bounding box center [847, 277] width 61 height 14
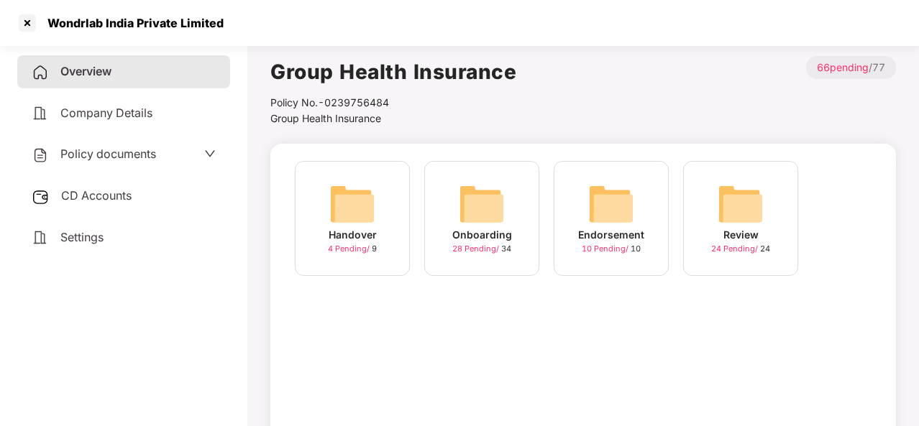
scroll to position [0, 0]
click at [459, 242] on div "Onboarding" at bounding box center [482, 236] width 60 height 16
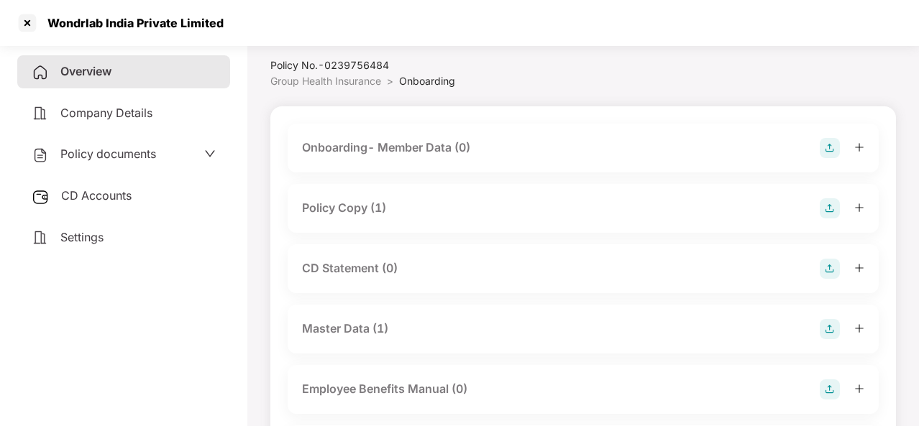
scroll to position [41, 0]
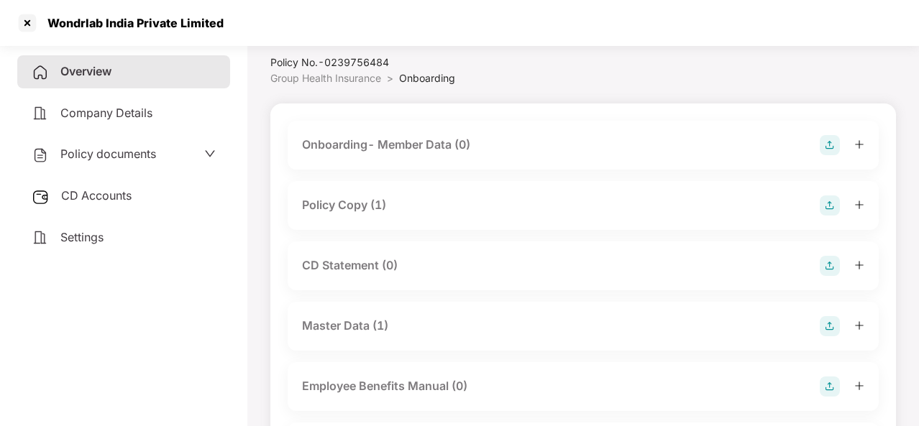
click at [395, 327] on div "Master Data (1)" at bounding box center [583, 326] width 562 height 20
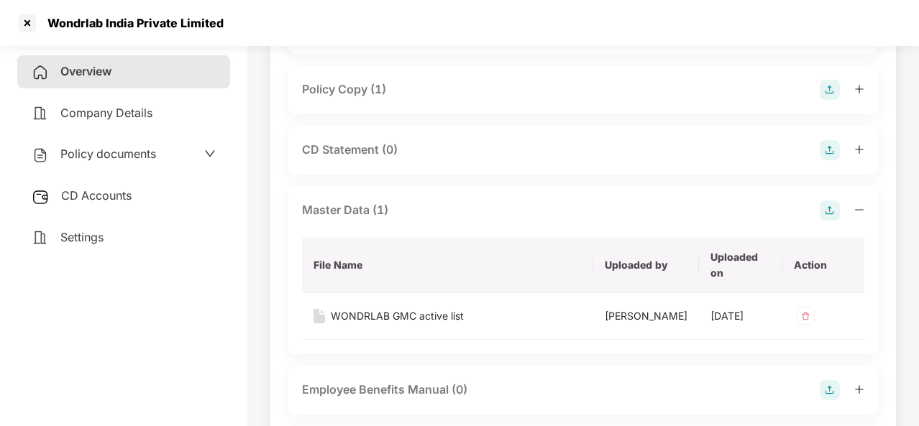
scroll to position [157, 0]
click at [385, 318] on div "WONDRLAB GMC active list" at bounding box center [397, 316] width 133 height 16
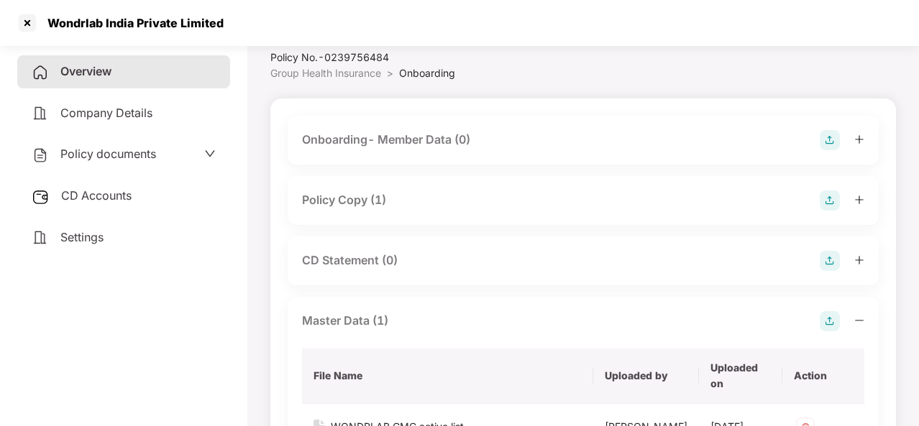
scroll to position [45, 0]
click at [459, 141] on div "Onboarding- Member Data (0)" at bounding box center [386, 141] width 168 height 18
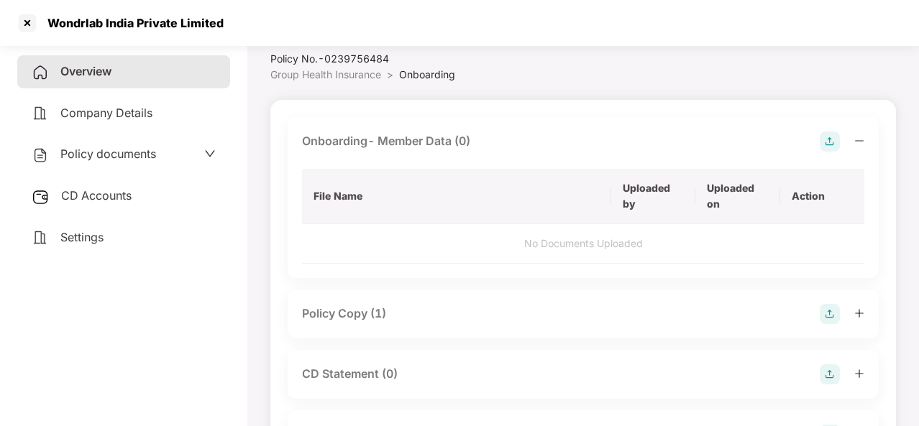
click at [830, 144] on img at bounding box center [829, 142] width 20 height 20
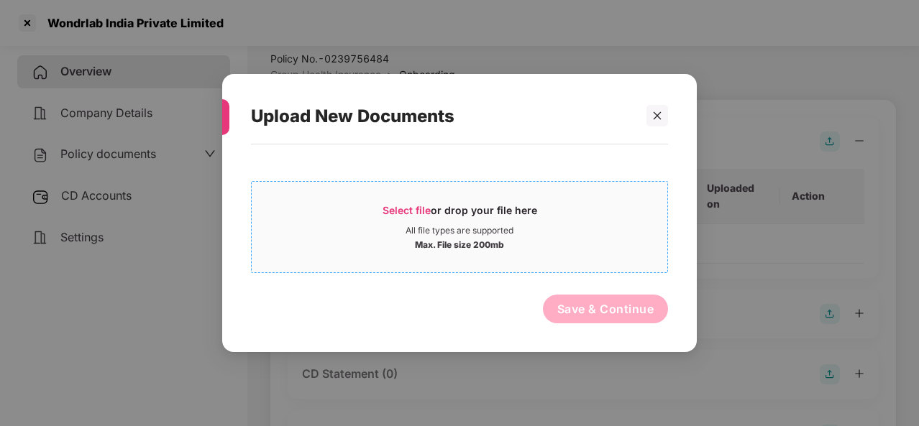
click at [404, 215] on span "Select file" at bounding box center [406, 210] width 48 height 12
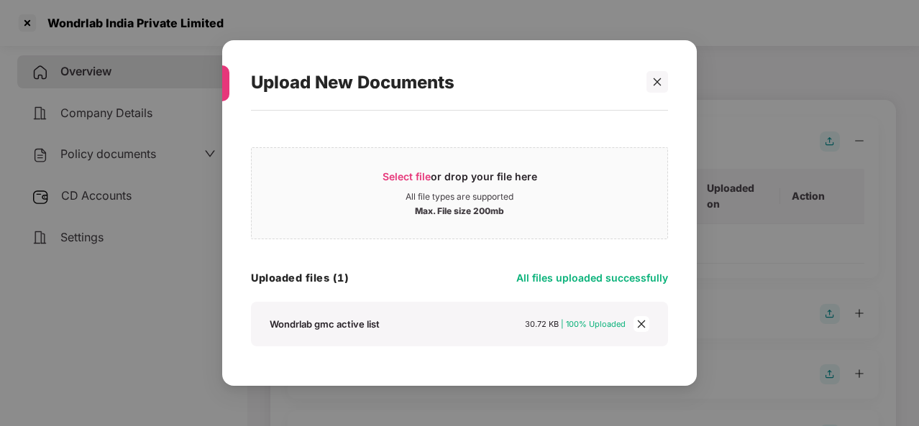
scroll to position [39, 0]
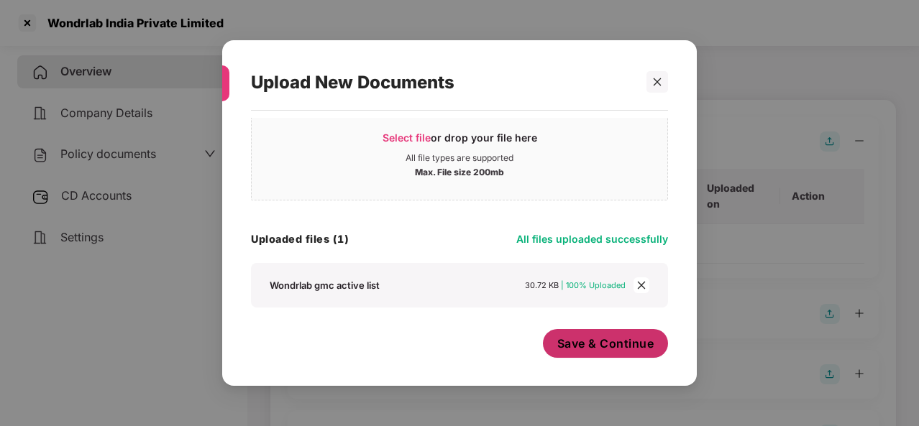
click at [574, 331] on button "Save & Continue" at bounding box center [606, 343] width 126 height 29
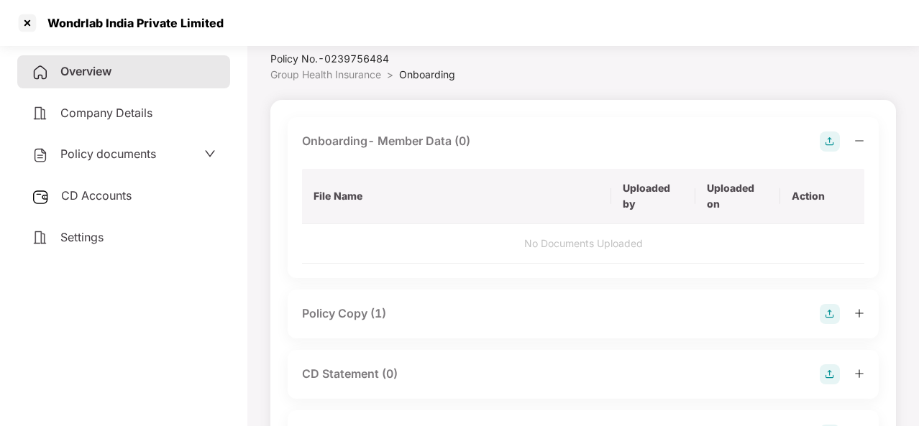
scroll to position [0, 0]
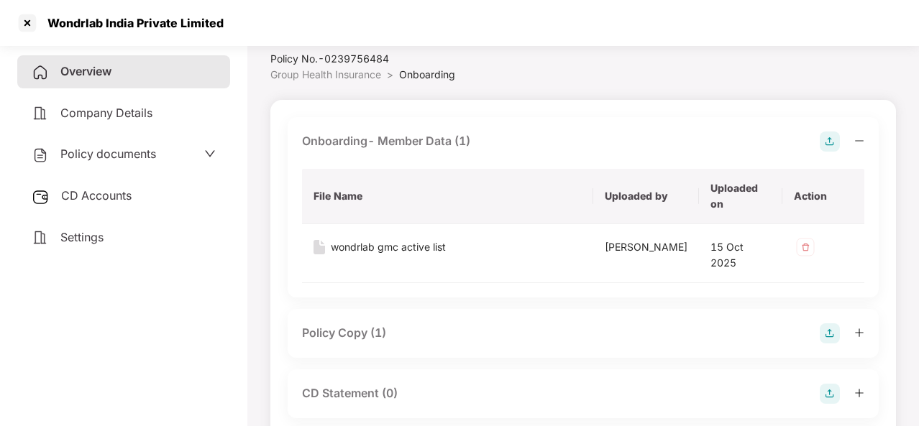
click at [361, 326] on div "Policy Copy (1)" at bounding box center [344, 333] width 84 height 18
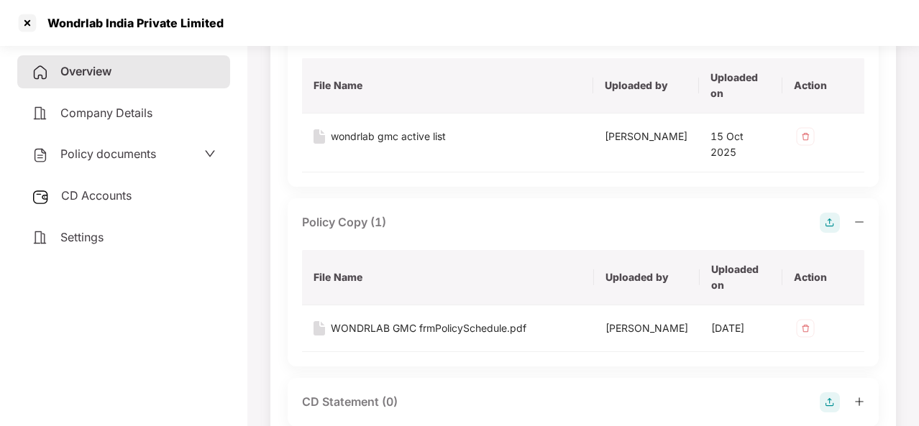
scroll to position [157, 0]
click at [394, 319] on div "WONDRLAB GMC frmPolicySchedule.pdf" at bounding box center [429, 327] width 196 height 16
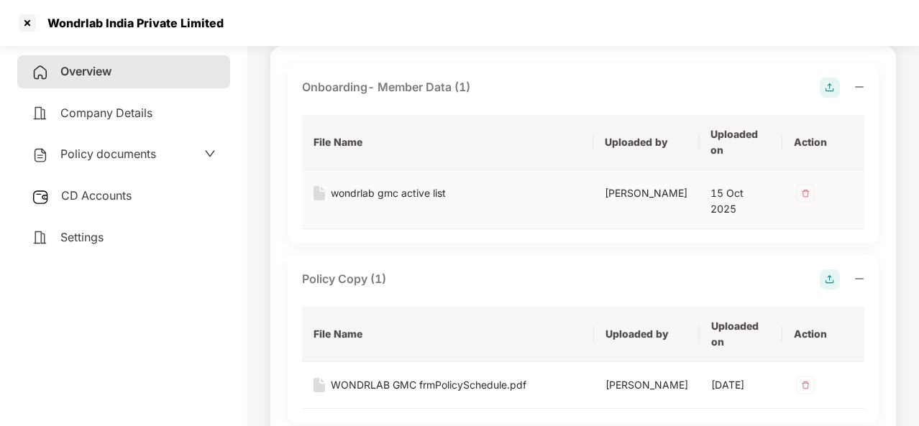
scroll to position [0, 0]
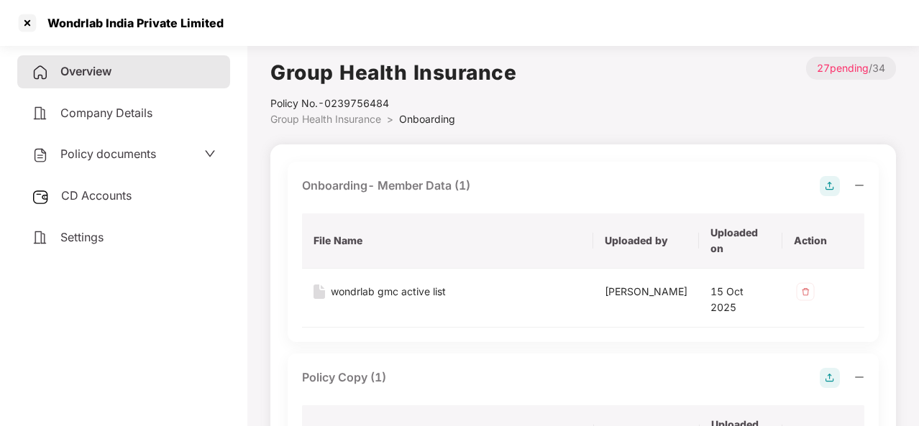
click at [181, 150] on div "Policy documents" at bounding box center [124, 154] width 184 height 19
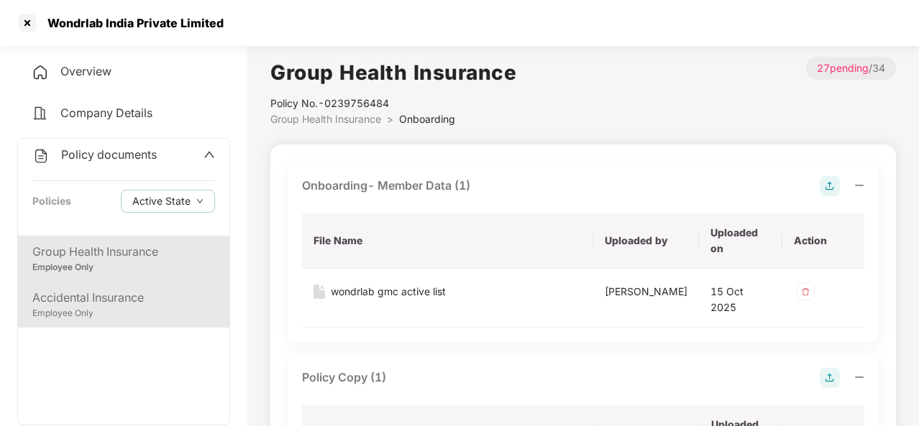
click at [104, 298] on div "Accidental Insurance" at bounding box center [123, 298] width 183 height 18
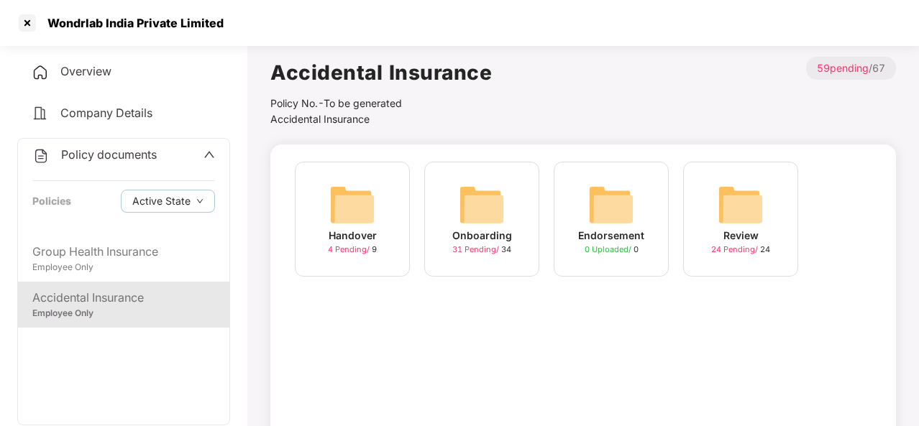
click at [488, 225] on img at bounding box center [482, 205] width 46 height 46
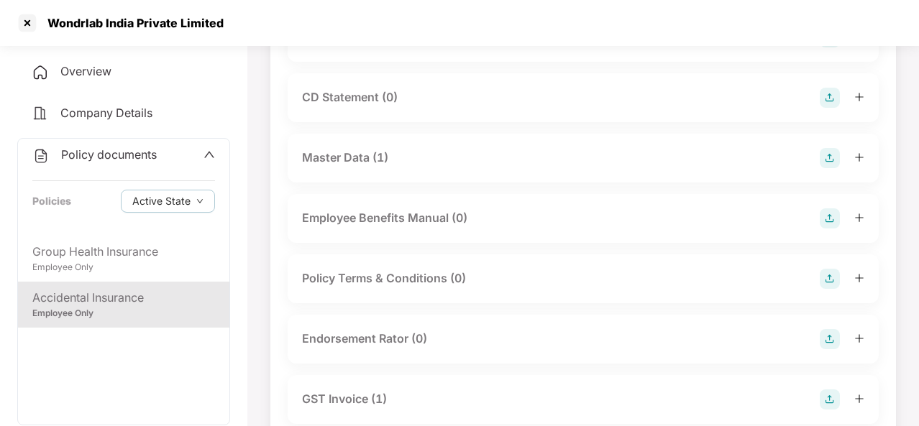
scroll to position [208, 0]
